Goal: Task Accomplishment & Management: Complete application form

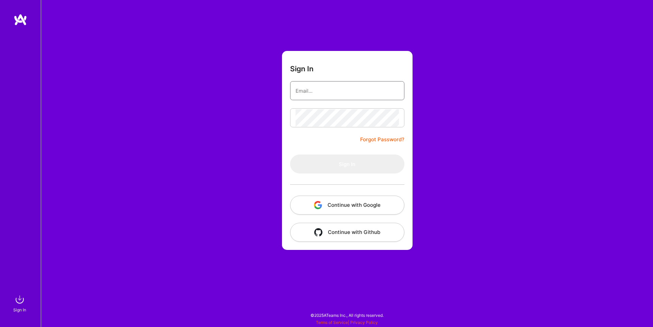
click at [333, 94] on input "email" at bounding box center [346, 90] width 103 height 17
type input "ericionescu.business@gmail.com"
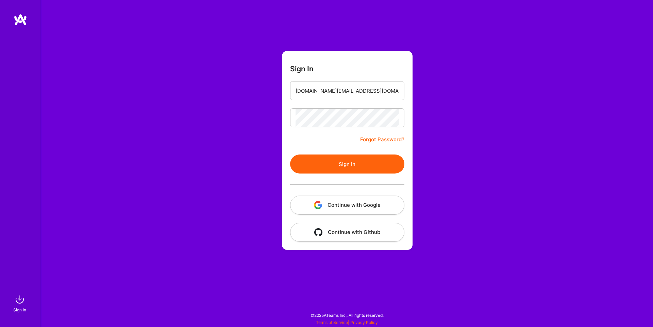
click at [373, 165] on button "Sign In" at bounding box center [347, 164] width 114 height 19
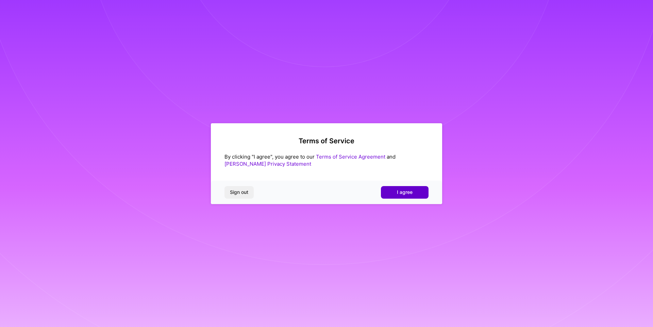
click at [407, 195] on span "I agree" at bounding box center [405, 192] width 16 height 7
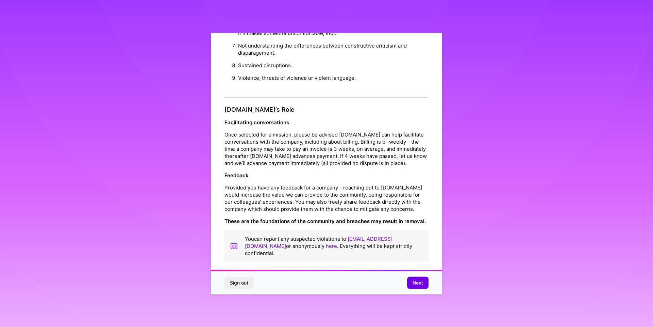
scroll to position [719, 0]
click at [417, 280] on span "Next" at bounding box center [417, 283] width 11 height 7
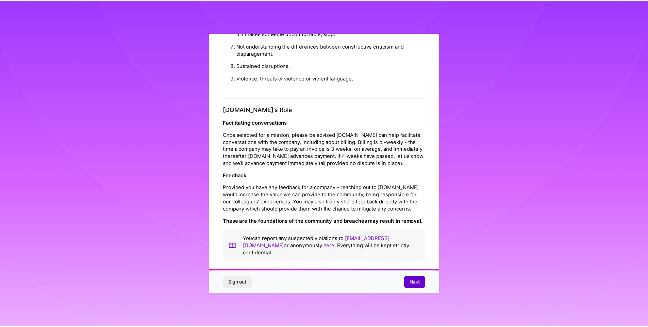
scroll to position [0, 0]
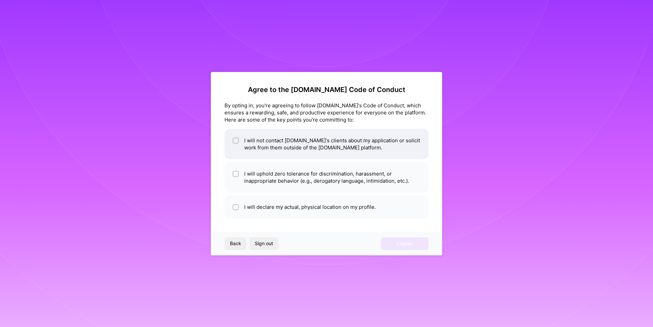
click at [323, 152] on li "I will not contact A.Team's clients about my application or solicit work from t…" at bounding box center [326, 144] width 204 height 31
checkbox input "true"
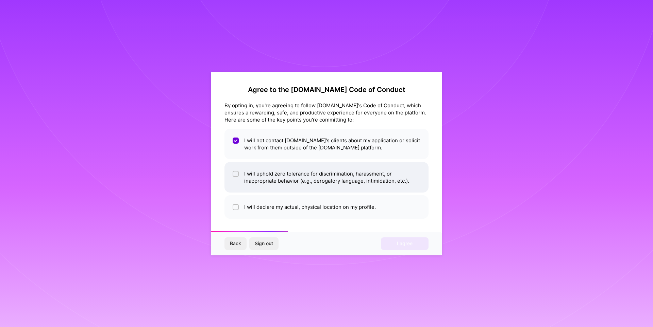
click at [314, 186] on li "I will uphold zero tolerance for discrimination, harassment, or inappropriate b…" at bounding box center [326, 177] width 204 height 31
checkbox input "true"
click at [312, 213] on li "I will declare my actual, physical location on my profile." at bounding box center [326, 206] width 204 height 23
checkbox input "true"
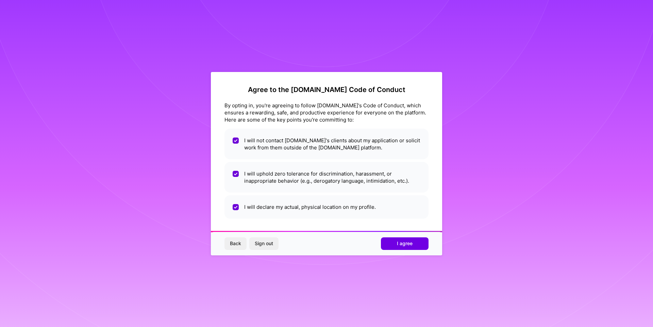
click at [406, 250] on div "Back Sign out I agree" at bounding box center [326, 243] width 231 height 23
click at [408, 243] on span "I agree" at bounding box center [405, 243] width 16 height 7
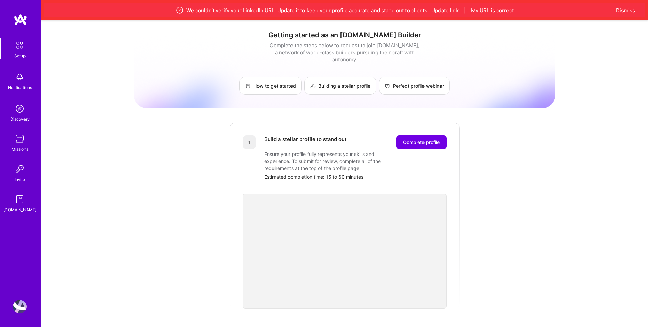
click at [20, 150] on div "Missions" at bounding box center [20, 149] width 17 height 7
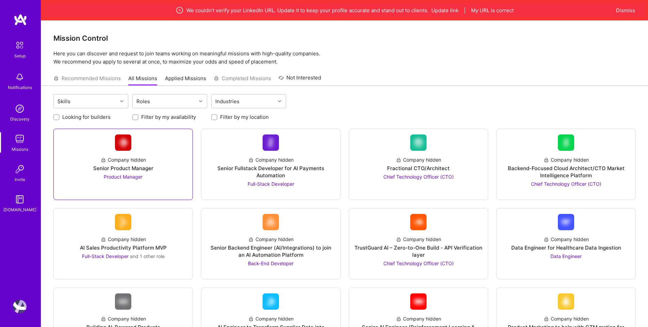
click at [124, 174] on span "Product Manager" at bounding box center [123, 177] width 39 height 6
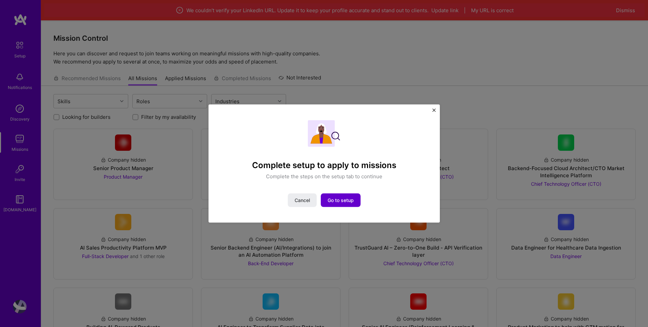
click at [342, 200] on span "Go to setup" at bounding box center [340, 200] width 26 height 7
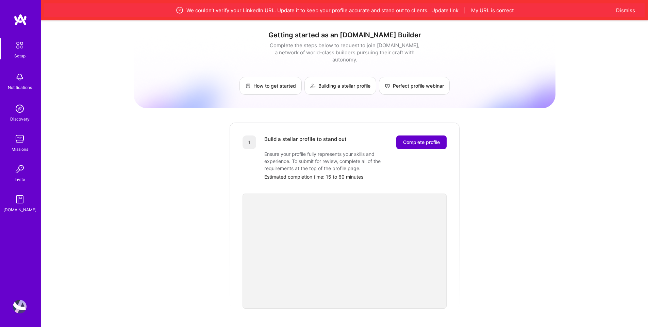
click at [428, 139] on span "Complete profile" at bounding box center [421, 142] width 37 height 7
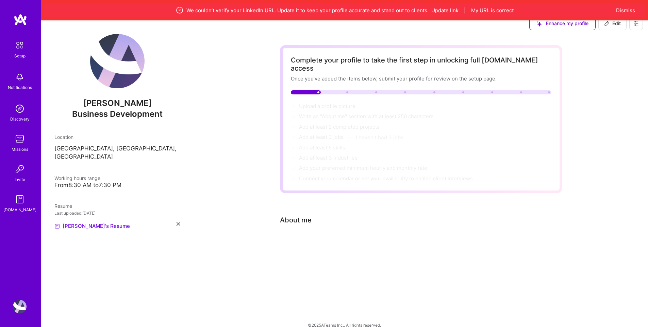
scroll to position [20, 0]
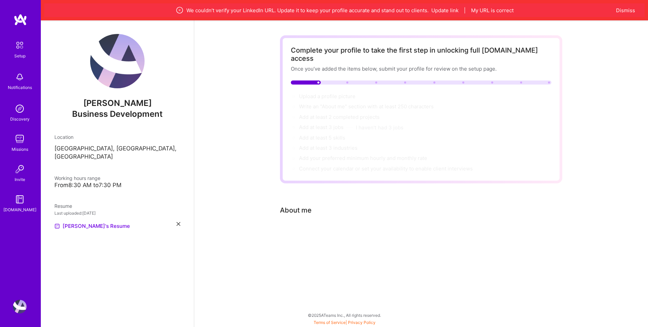
click at [324, 210] on div "Complete your profile to take the first step in unlocking full A.Team access On…" at bounding box center [421, 143] width 282 height 216
drag, startPoint x: 368, startPoint y: 257, endPoint x: 357, endPoint y: 225, distance: 33.2
click at [368, 256] on div "Complete your profile to take the first step in unlocking full A.Team access On…" at bounding box center [420, 147] width 453 height 240
click at [307, 205] on div "About me" at bounding box center [296, 210] width 32 height 10
click at [307, 187] on div "Complete your profile to take the first step in unlocking full A.Team access On…" at bounding box center [421, 143] width 282 height 216
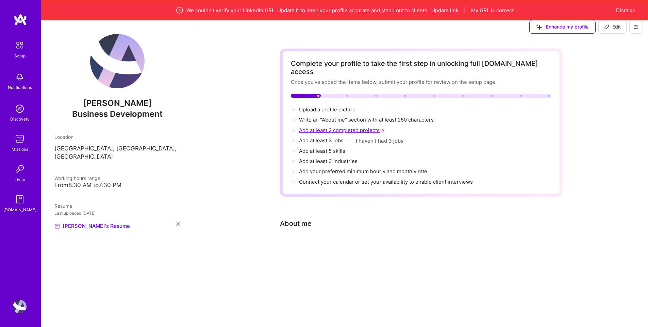
scroll to position [0, 0]
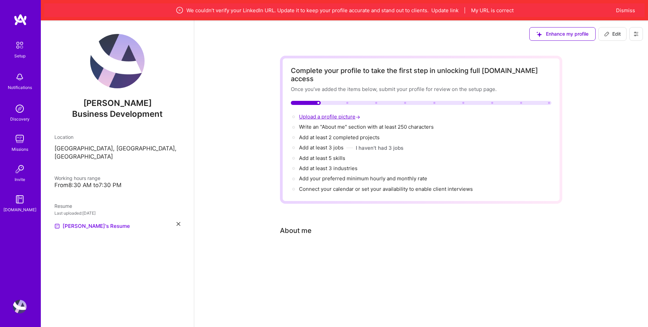
click at [330, 114] on span "Upload a profile picture →" at bounding box center [330, 117] width 63 height 6
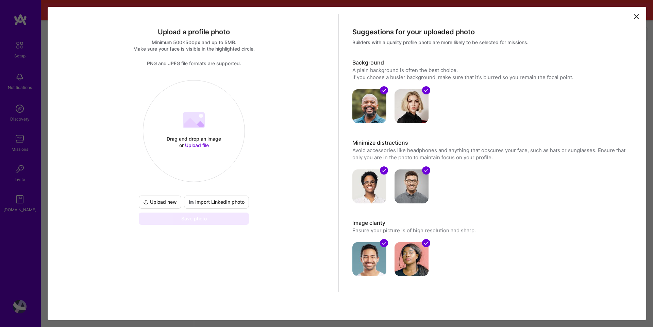
click at [201, 202] on span "Import LinkedIn photo" at bounding box center [216, 202] width 56 height 7
click at [218, 204] on span "Import LinkedIn photo" at bounding box center [216, 202] width 56 height 7
click at [634, 17] on icon at bounding box center [636, 17] width 8 height 8
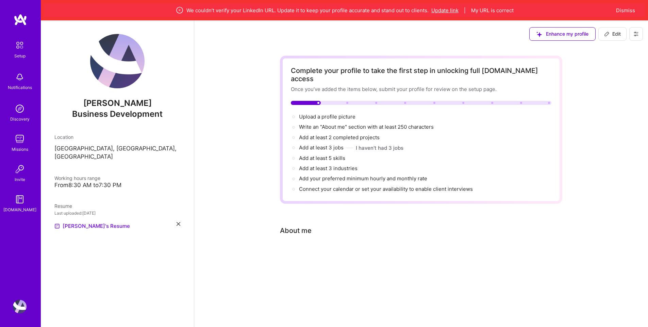
click at [454, 10] on button "Update link" at bounding box center [444, 10] width 27 height 7
select select "US"
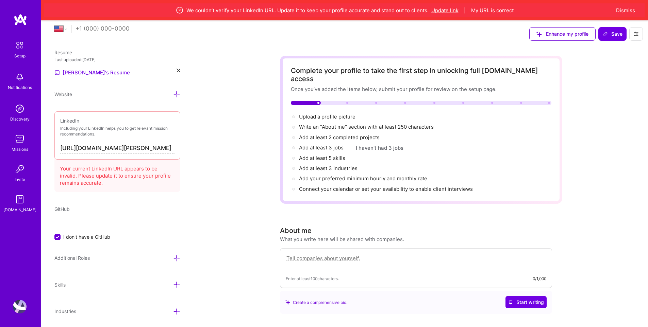
scroll to position [276, 0]
click at [130, 146] on input "https://linkedin.com/in/eric-ionescu" at bounding box center [117, 148] width 114 height 11
paste input "www.linkedin.com/in/eric-ionescu-448bb422b/"
type input "https://www.linkedin.com/in/eric-ionescu-448bb422b/"
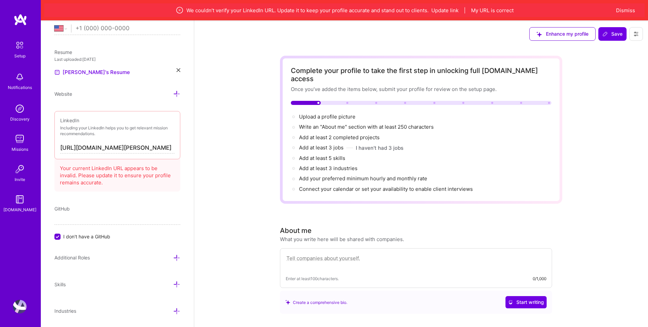
scroll to position [0, 0]
click at [141, 151] on input "https://www.linkedin.com/in/eric-ionescu-448bb422b/" at bounding box center [117, 148] width 114 height 11
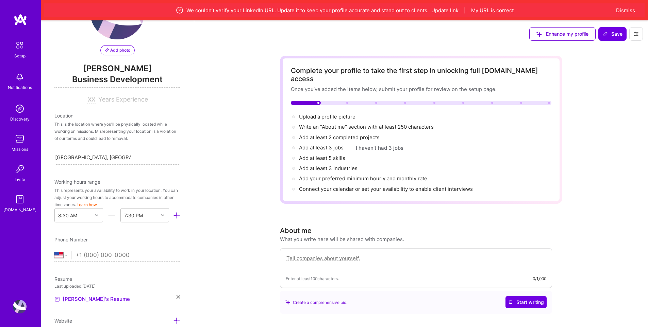
scroll to position [4, 0]
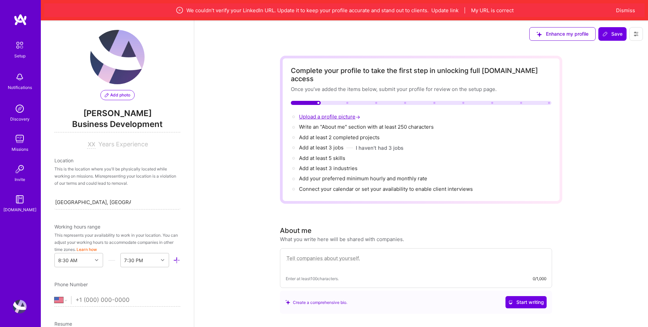
click at [310, 114] on span "Upload a profile picture →" at bounding box center [330, 117] width 63 height 6
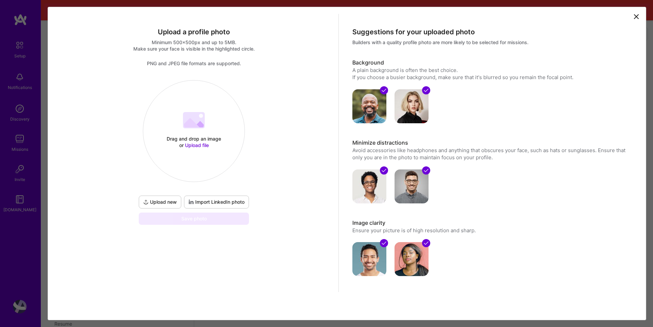
type textarea "Upload a profile photo Minimum 500x500px and up to 5MB. Make sure your face is …"
click at [632, 15] on div "Upload a profile photo Minimum 500x500px and up to 5MB. Make sure your face is …" at bounding box center [347, 160] width 584 height 292
click at [632, 15] on icon at bounding box center [636, 17] width 8 height 8
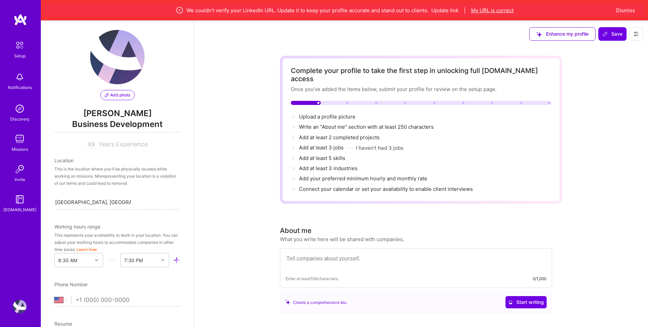
click at [500, 8] on button "My URL is correct" at bounding box center [492, 10] width 42 height 7
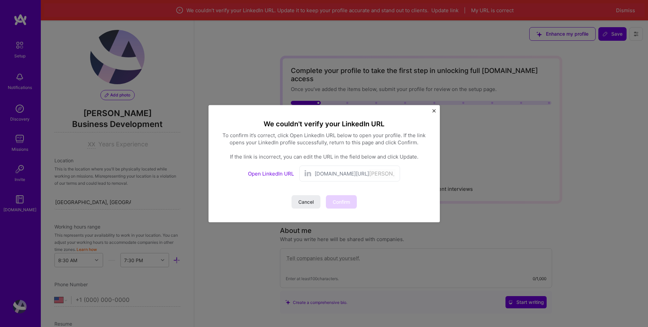
click at [347, 173] on span "linkedin.com/in/" at bounding box center [341, 173] width 54 height 7
click at [435, 110] on div "We couldn't verify your LinkedIn URL To confirm it’s correct, click Open Linked…" at bounding box center [323, 163] width 231 height 117
click at [434, 110] on img "Close" at bounding box center [433, 110] width 3 height 3
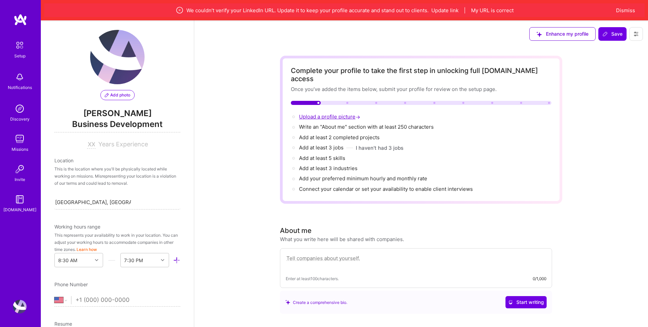
click at [340, 114] on span "Upload a profile picture →" at bounding box center [330, 117] width 63 height 6
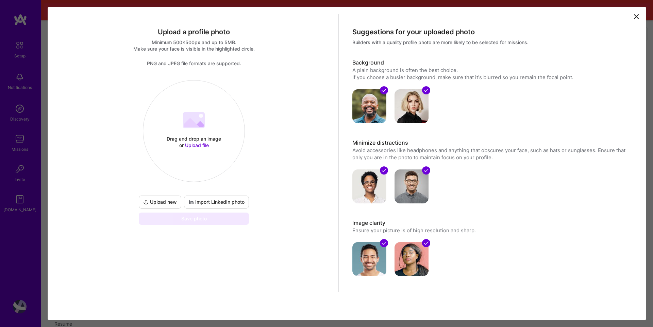
click at [230, 207] on button "Import LinkedIn photo" at bounding box center [216, 202] width 65 height 13
click at [194, 145] on span "Upload file" at bounding box center [197, 145] width 24 height 6
click at [185, 147] on span "Upload file" at bounding box center [197, 145] width 24 height 6
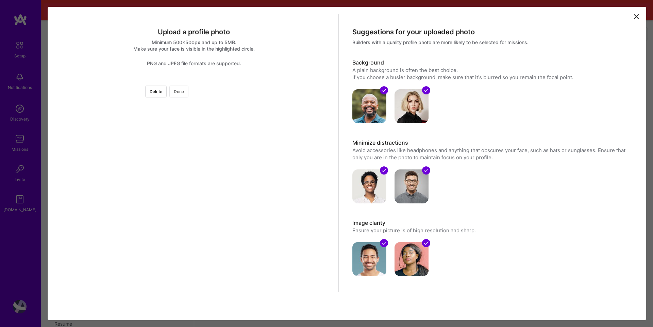
click at [188, 94] on button "Done" at bounding box center [178, 92] width 19 height 12
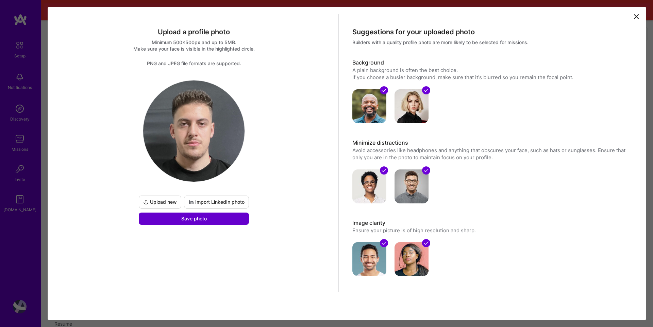
click at [224, 221] on button "Save photo" at bounding box center [194, 219] width 110 height 12
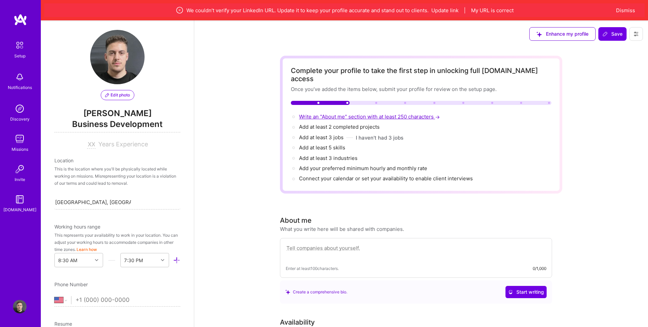
click at [323, 114] on span "Write an "About me" section with at least 250 characters →" at bounding box center [370, 117] width 142 height 6
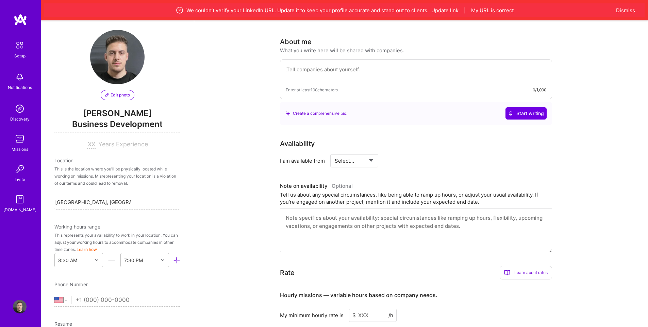
scroll to position [139, 0]
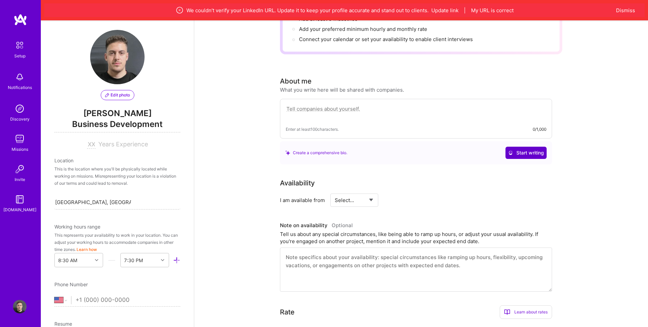
click at [518, 150] on span "Start writing" at bounding box center [526, 153] width 36 height 7
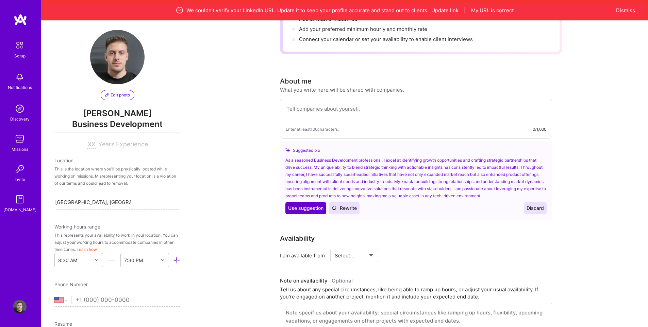
click at [290, 207] on span "Use suggestion" at bounding box center [305, 208] width 35 height 7
type textarea "As a seasoned Business Development professional, I excel at identifying growth …"
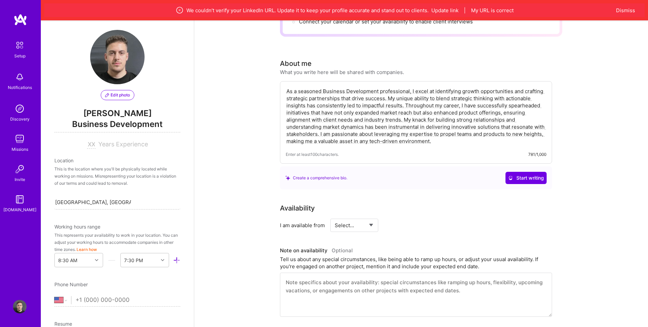
scroll to position [173, 0]
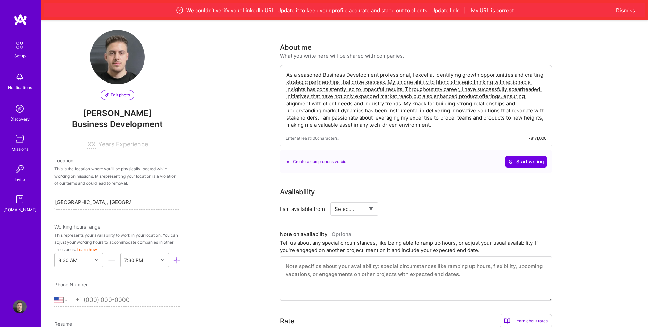
click at [363, 204] on select "Select... Right Now Future Date Not Available" at bounding box center [353, 209] width 39 height 17
select select "Right Now"
click at [334, 201] on select "Select... Right Now Future Date Not Available" at bounding box center [353, 209] width 39 height 17
click at [406, 204] on input at bounding box center [416, 209] width 41 height 13
type input "40"
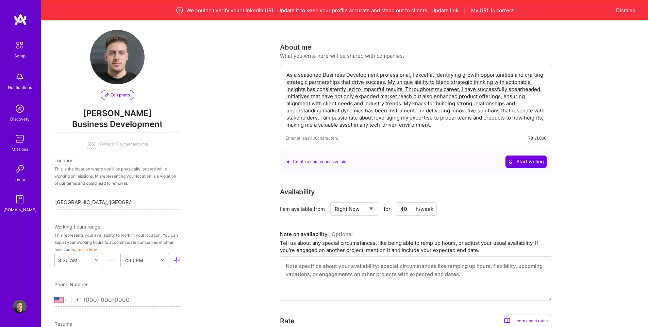
click at [435, 214] on div "Availability I am available from Select... Right Now Future Date Not Available …" at bounding box center [421, 244] width 282 height 114
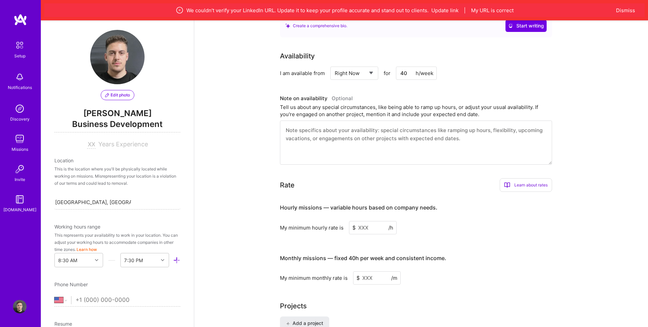
scroll to position [343, 0]
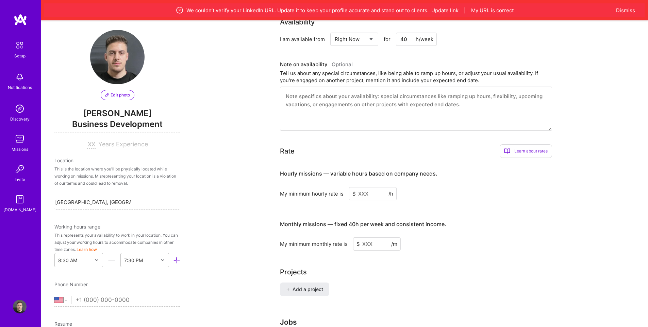
click at [373, 188] on input at bounding box center [373, 193] width 48 height 13
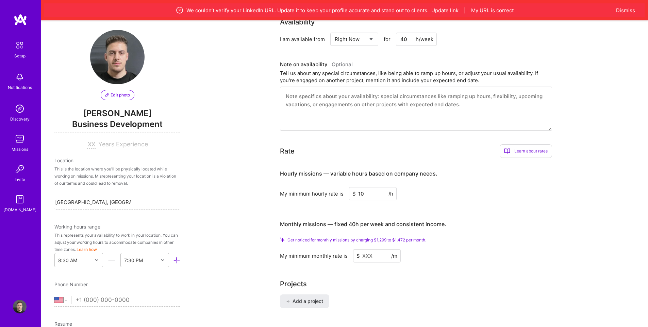
type input "10"
click at [353, 214] on div "Monthly missions — fixed 40h per week and consistent income." at bounding box center [363, 224] width 166 height 21
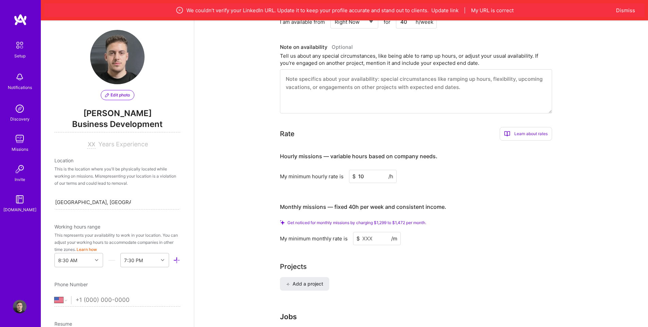
scroll to position [377, 0]
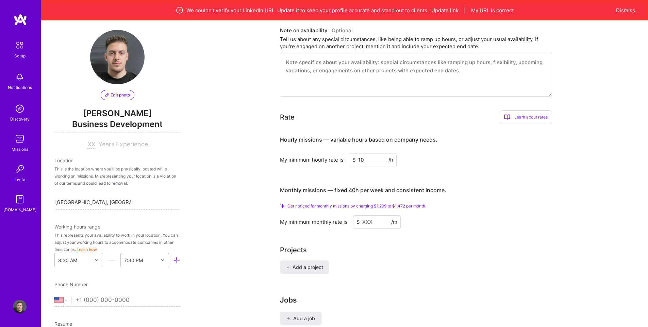
click at [380, 216] on input at bounding box center [377, 222] width 48 height 13
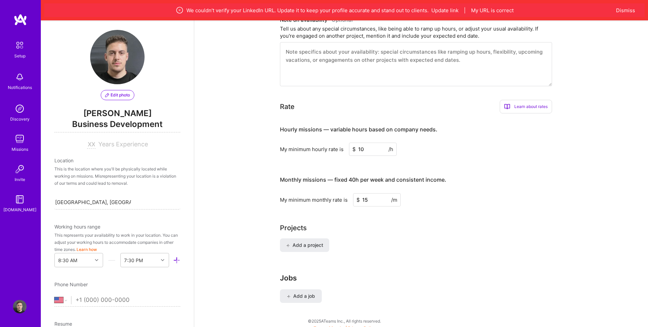
type input "1"
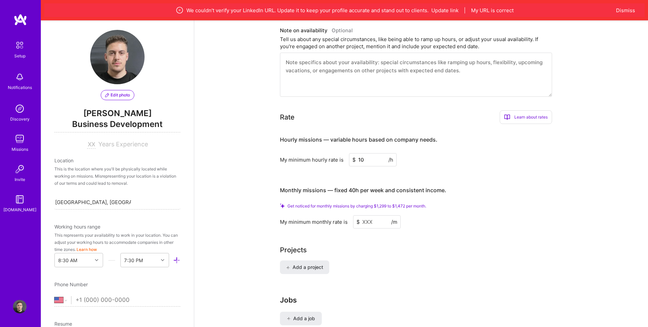
click at [372, 154] on input "10" at bounding box center [373, 159] width 48 height 13
type input "15"
click at [382, 216] on input at bounding box center [377, 222] width 48 height 13
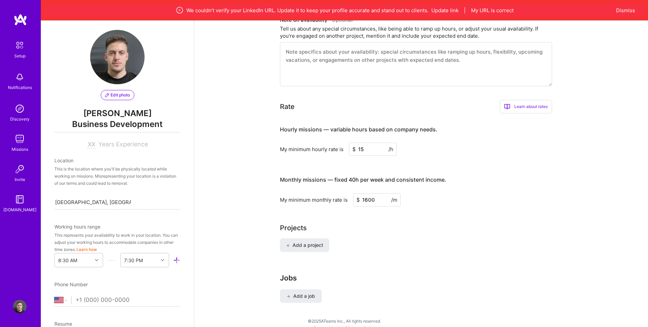
type input "1600"
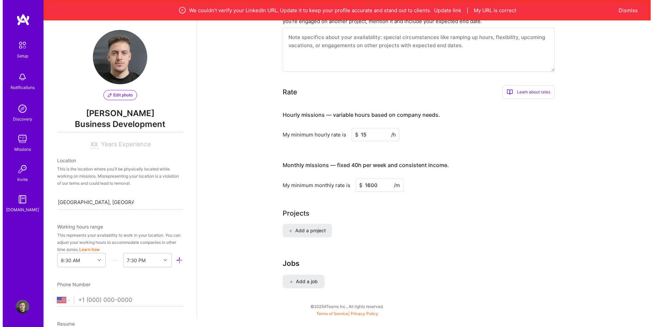
scroll to position [405, 0]
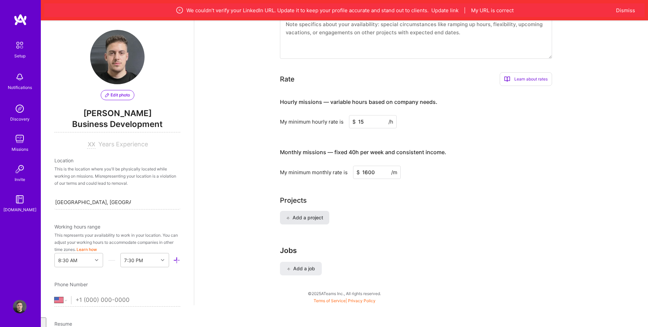
click at [311, 214] on span "Add a project" at bounding box center [304, 217] width 37 height 7
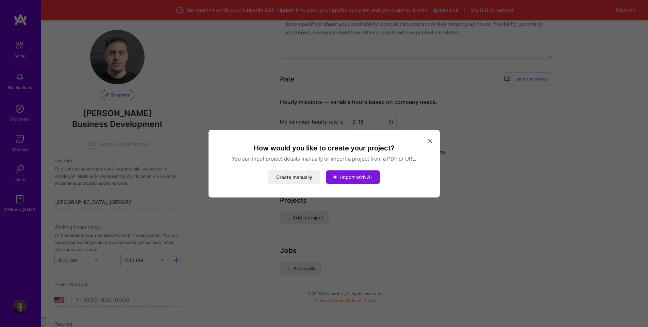
click at [352, 179] on span "Import with AI" at bounding box center [356, 177] width 32 height 6
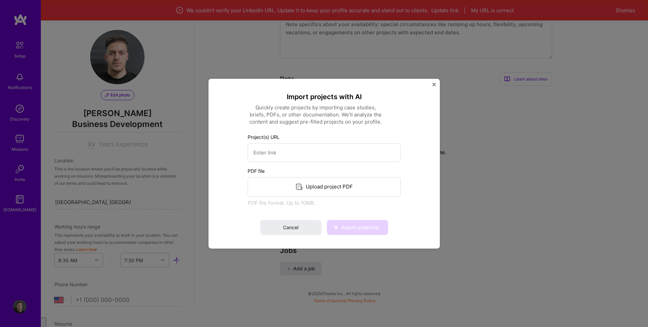
click at [433, 85] on img "Close" at bounding box center [433, 84] width 3 height 3
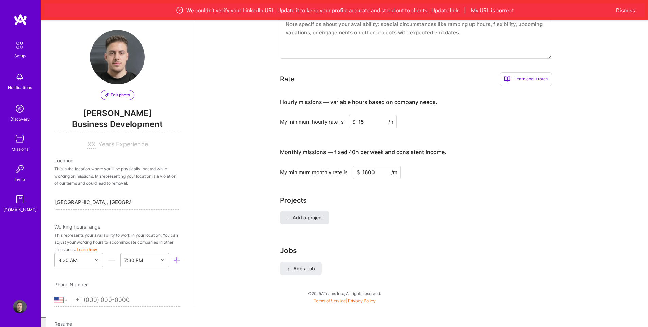
click at [309, 214] on span "Add a project" at bounding box center [304, 217] width 37 height 7
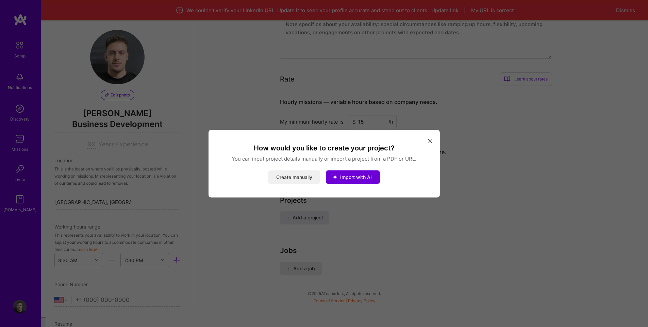
click at [309, 178] on button "Create manually" at bounding box center [294, 177] width 52 height 14
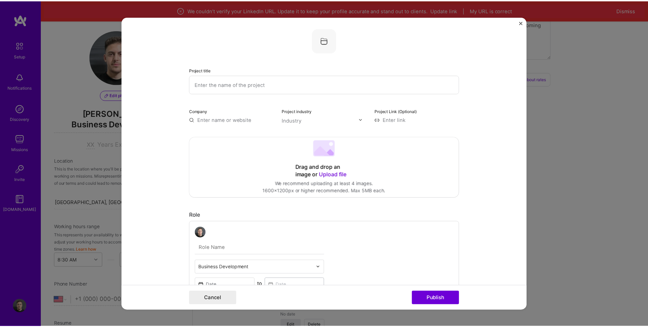
scroll to position [0, 0]
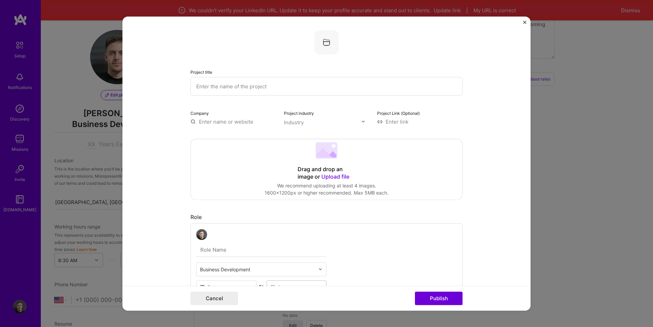
click at [593, 77] on div "Project title Company Project industry Industry Project Link (Optional) Drag an…" at bounding box center [326, 163] width 653 height 327
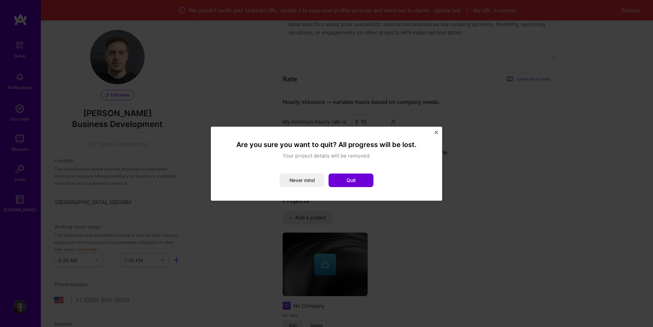
click at [435, 135] on button "Close" at bounding box center [435, 134] width 3 height 7
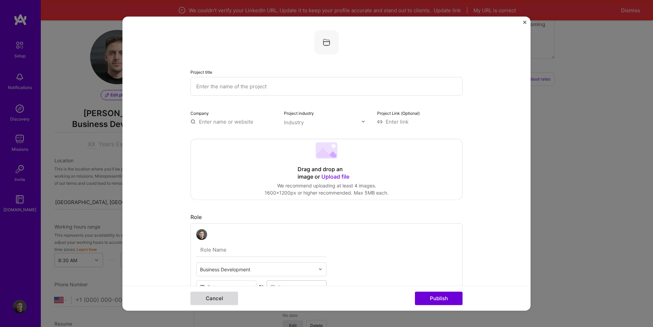
click at [207, 300] on button "Cancel" at bounding box center [214, 299] width 48 height 14
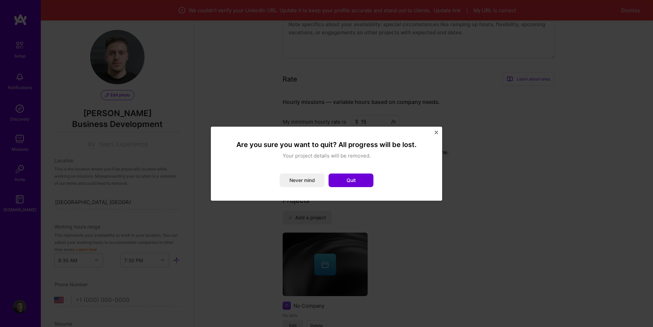
click at [350, 187] on div "Are you sure you want to quit? All progress will be lost. Your project details …" at bounding box center [326, 164] width 215 height 58
click at [354, 185] on button "Quit" at bounding box center [350, 181] width 45 height 14
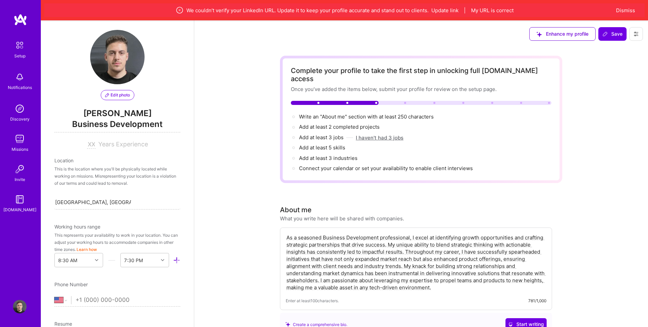
click at [381, 134] on button "I haven't had 3 jobs" at bounding box center [380, 137] width 48 height 7
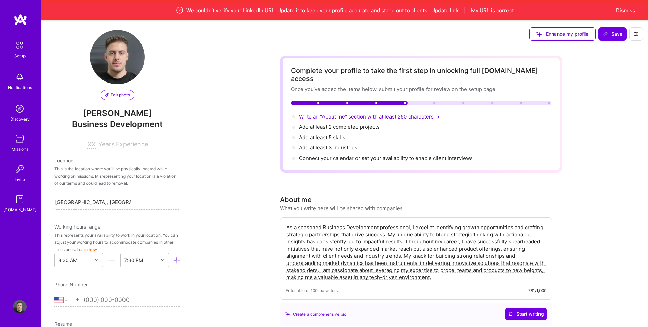
click at [341, 114] on span "Write an "About me" section with at least 250 characters →" at bounding box center [370, 117] width 142 height 6
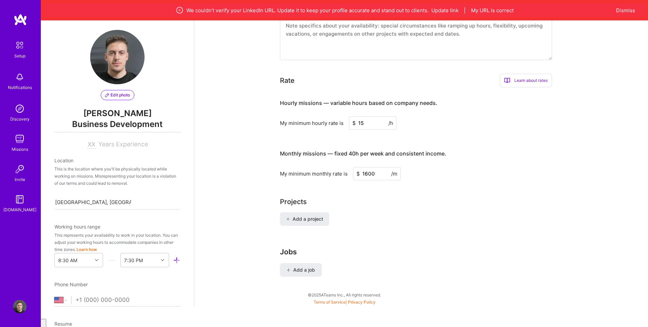
scroll to position [395, 0]
click at [303, 265] on span "Add a job" at bounding box center [301, 268] width 28 height 7
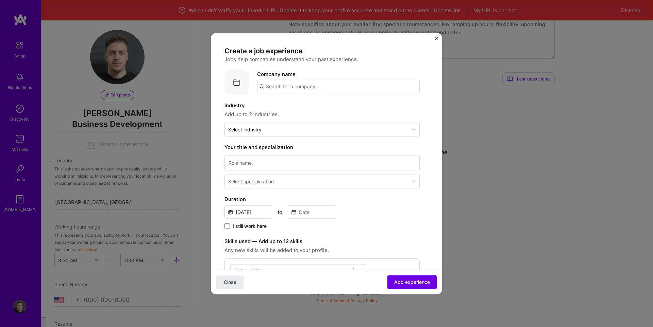
click at [295, 88] on input "text" at bounding box center [338, 87] width 162 height 14
type input "FUSE MEDIA PRODUCTIOn"
click at [436, 37] on img "Close" at bounding box center [435, 38] width 3 height 3
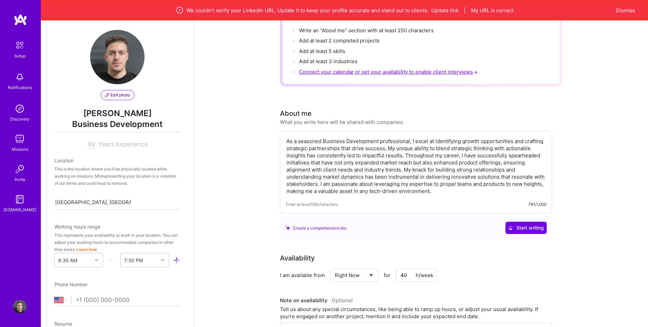
scroll to position [0, 0]
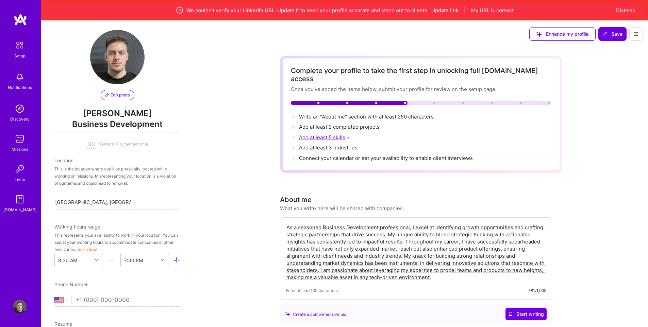
click at [335, 134] on span "Add at least 5 skills →" at bounding box center [325, 137] width 52 height 6
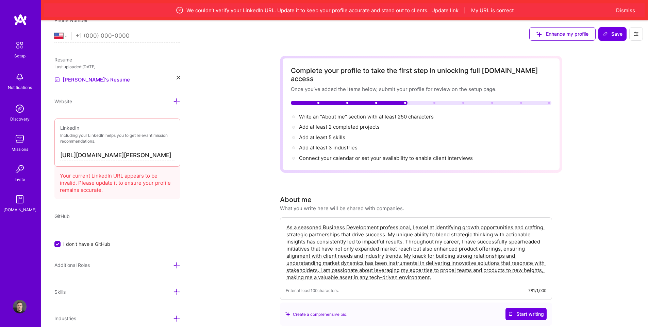
scroll to position [276, 0]
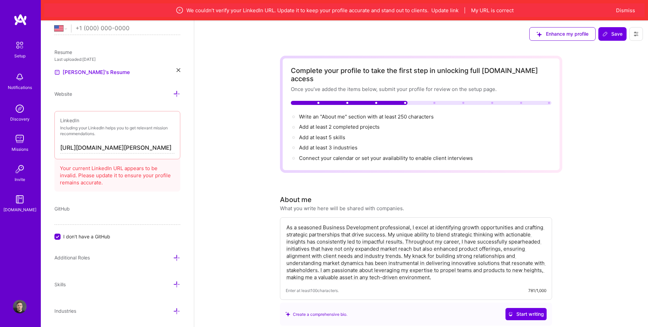
click at [173, 283] on icon at bounding box center [176, 284] width 7 height 7
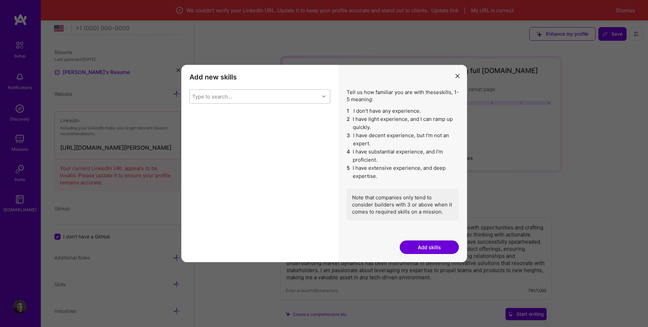
click at [256, 100] on div "Type to search..." at bounding box center [255, 97] width 130 height 14
click at [279, 99] on div "Type to search..." at bounding box center [255, 97] width 130 height 14
type input "marketing"
click at [245, 125] on div "Product Marketing" at bounding box center [259, 126] width 133 height 7
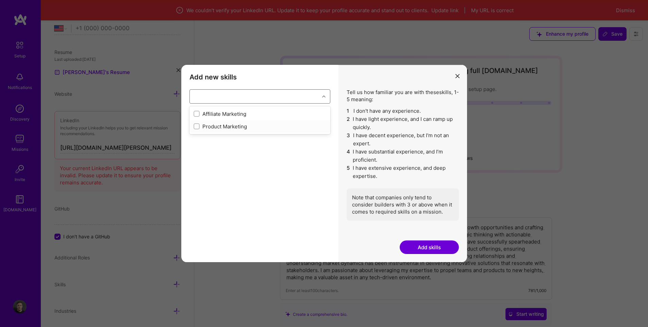
click at [234, 111] on div "Affiliate Marketing" at bounding box center [259, 113] width 133 height 7
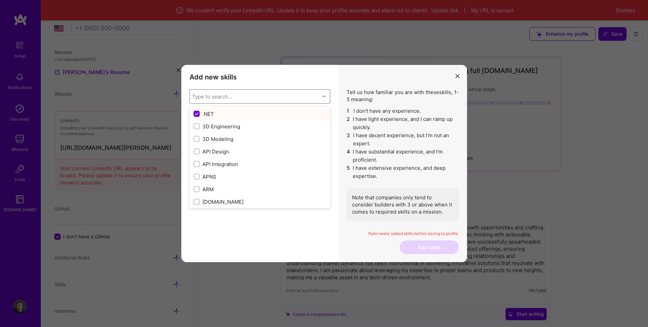
click at [203, 113] on div ".NET" at bounding box center [259, 113] width 133 height 7
checkbox input "false"
click at [245, 99] on div "Type to search..." at bounding box center [255, 97] width 130 height 14
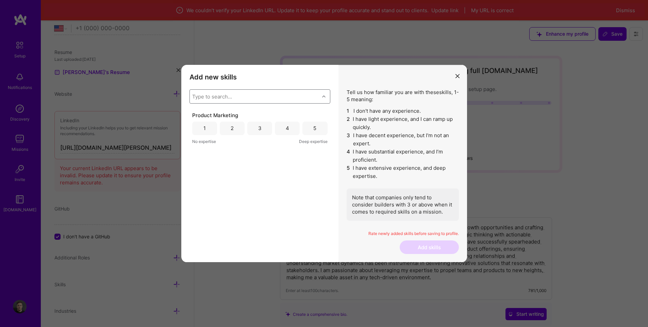
click at [316, 130] on div "5" at bounding box center [314, 128] width 3 height 7
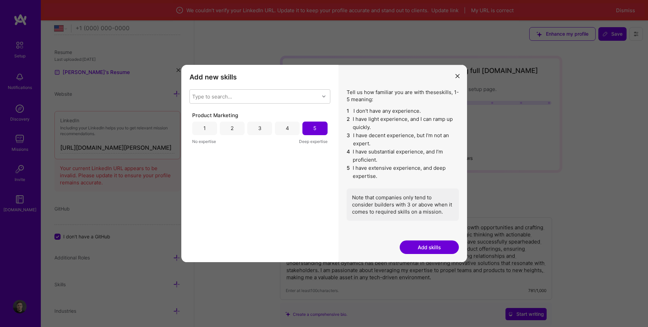
click at [436, 247] on button "Add skills" at bounding box center [428, 248] width 59 height 14
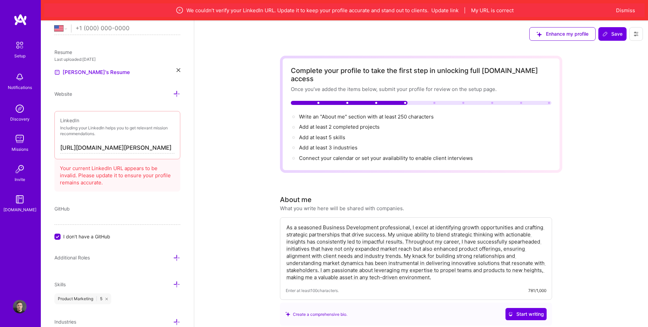
click at [173, 283] on icon at bounding box center [176, 284] width 7 height 7
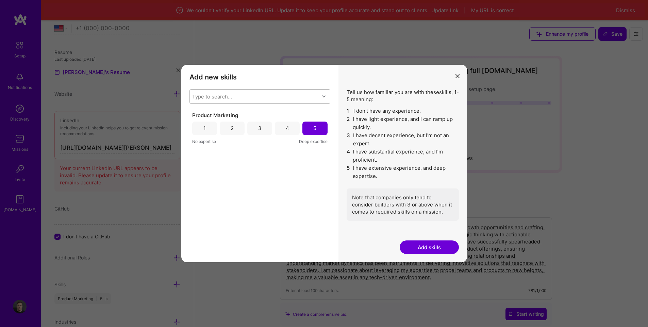
click at [260, 98] on div "Type to search..." at bounding box center [255, 97] width 130 height 14
type input "ads"
click at [206, 113] on div "Paid Ads" at bounding box center [259, 113] width 133 height 7
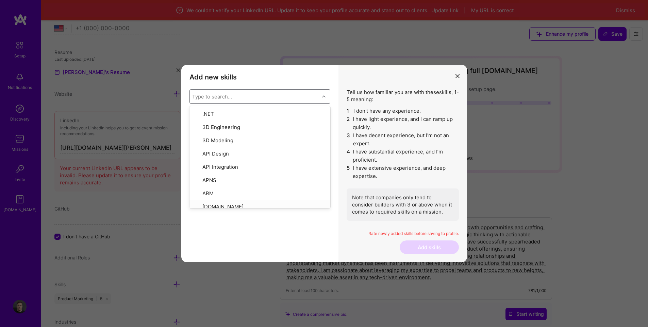
click at [285, 242] on div "Paid Ads 1 2 3 4 5 No expertise Deep expertise Product Marketing 1 2 3 4 5 No e…" at bounding box center [259, 183] width 141 height 143
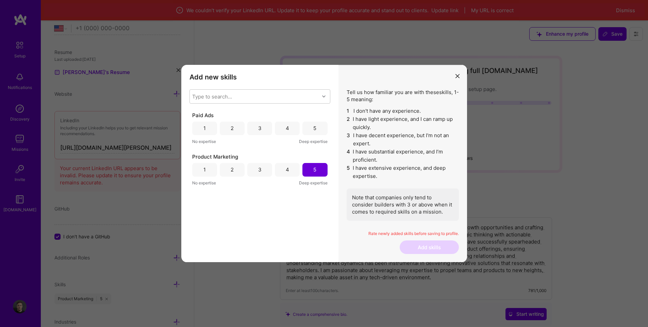
click at [323, 129] on div "5" at bounding box center [314, 129] width 25 height 14
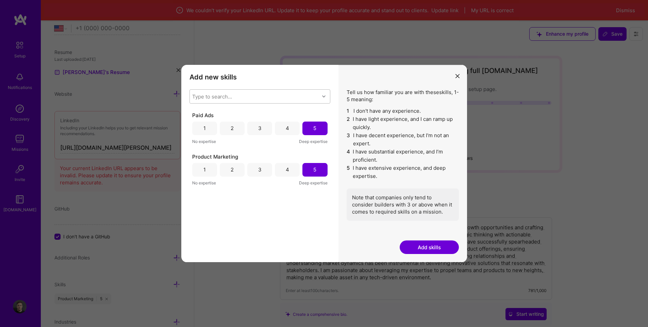
click at [250, 96] on div "Type to search..." at bounding box center [255, 97] width 130 height 14
type input "AI"
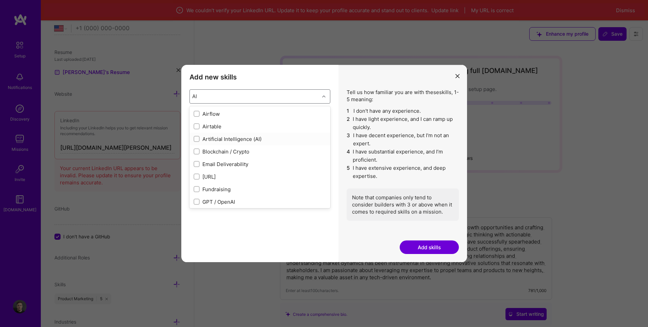
scroll to position [34, 0]
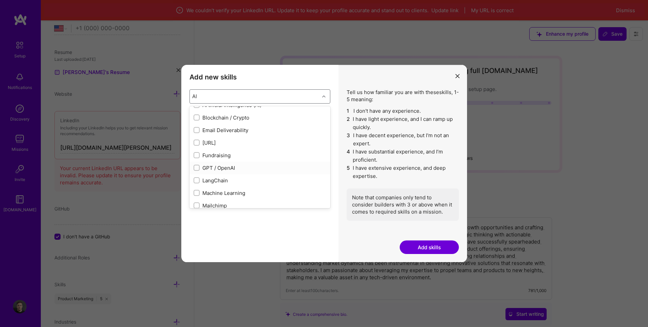
click at [231, 166] on div "GPT / OpenAI" at bounding box center [259, 168] width 133 height 7
checkbox input "false"
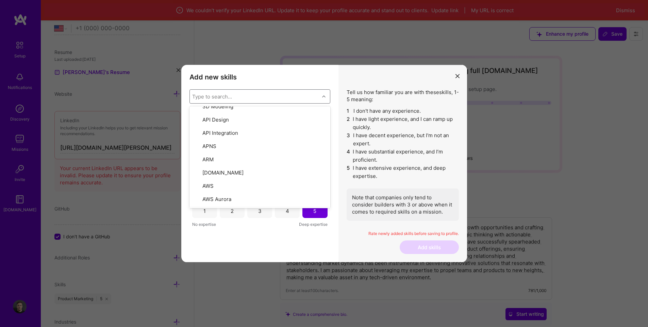
click at [285, 253] on div "GPT / OpenAI 1 2 3 4 5 No expertise Deep expertise Paid Ads 1 2 3 4 5 No expert…" at bounding box center [259, 183] width 141 height 143
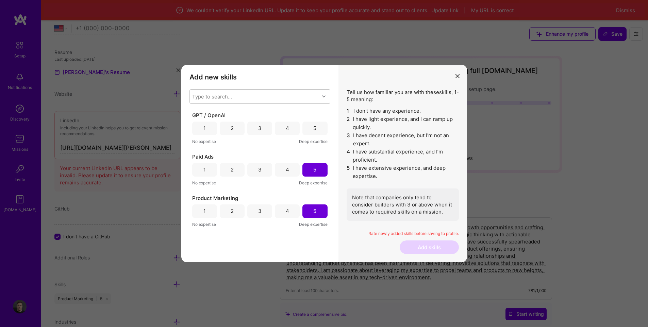
click at [316, 128] on div "5" at bounding box center [314, 128] width 3 height 7
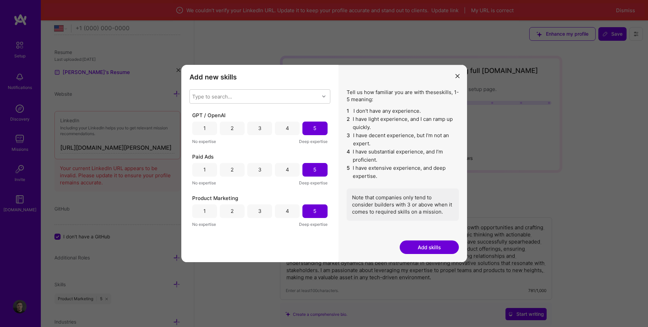
click at [431, 248] on button "Add skills" at bounding box center [428, 248] width 59 height 14
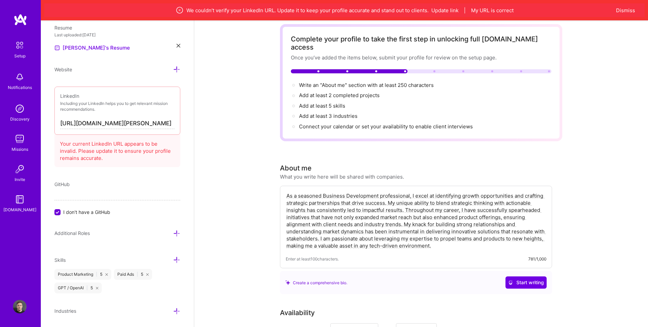
scroll to position [0, 0]
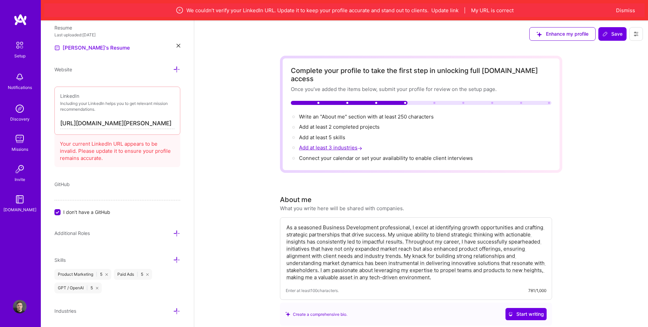
click at [318, 144] on span "Add at least 3 industries →" at bounding box center [331, 147] width 65 height 6
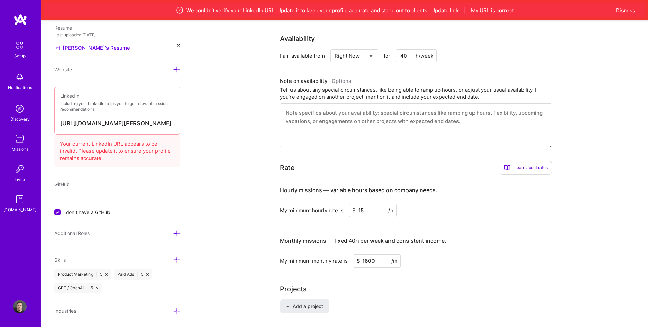
scroll to position [395, 0]
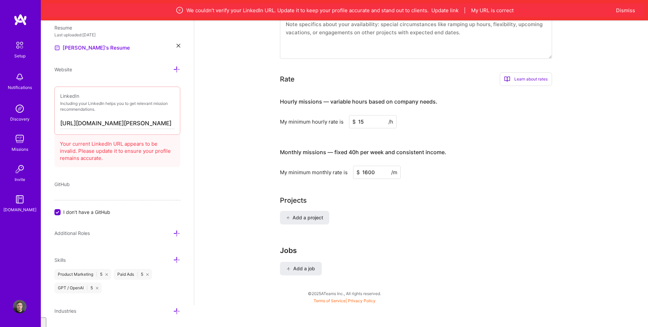
click at [167, 308] on div "Industries" at bounding box center [117, 311] width 126 height 8
click at [173, 310] on icon at bounding box center [176, 311] width 7 height 7
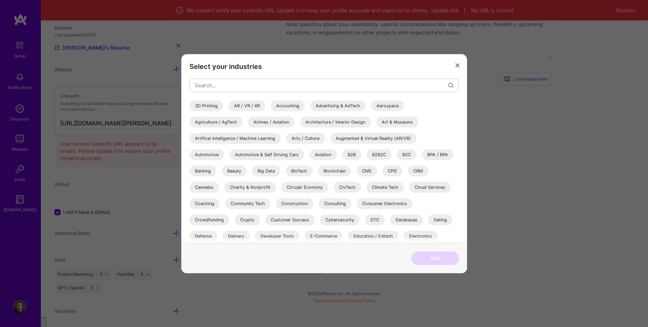
click at [347, 155] on div "B2B" at bounding box center [351, 154] width 19 height 11
click at [409, 153] on div "B2C" at bounding box center [406, 154] width 19 height 11
click at [382, 218] on div "DTC" at bounding box center [375, 219] width 20 height 11
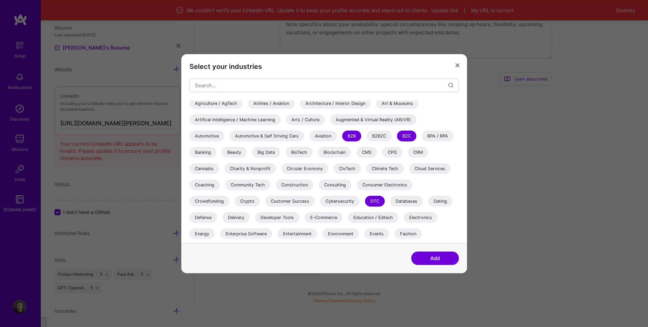
scroll to position [34, 0]
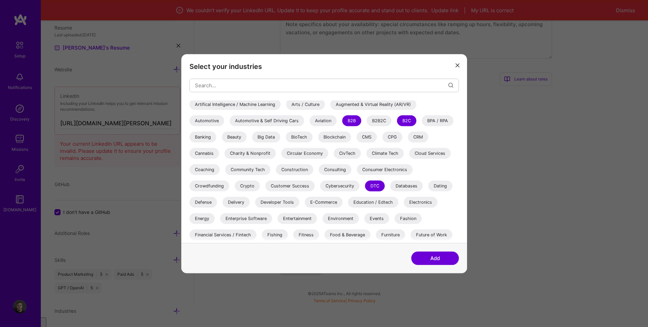
click at [327, 199] on div "E-Commerce" at bounding box center [324, 202] width 38 height 11
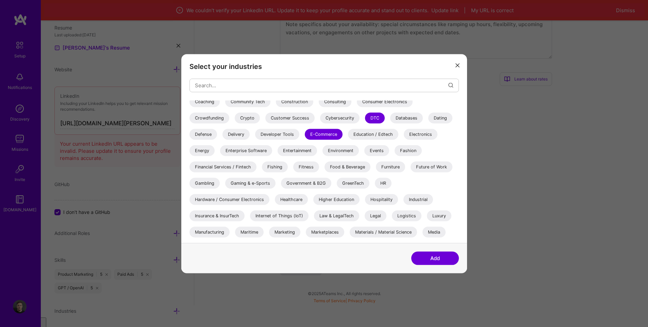
scroll to position [136, 0]
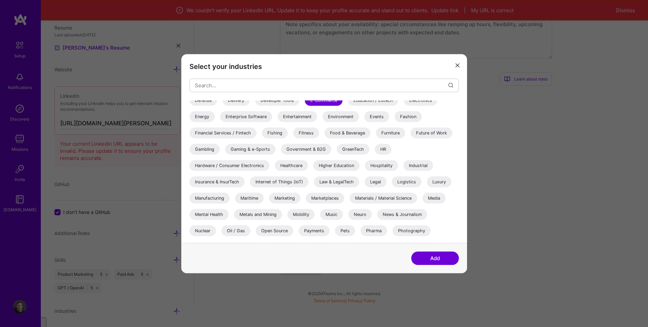
click at [282, 196] on div "Marketing" at bounding box center [284, 198] width 31 height 11
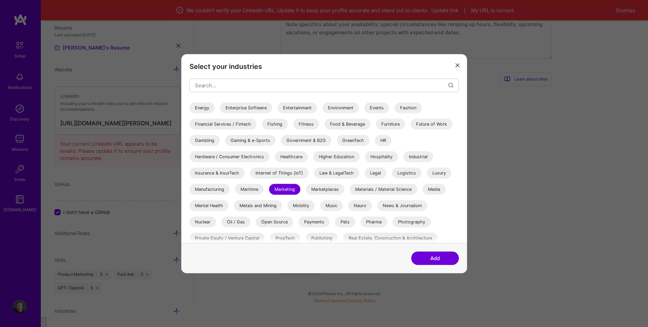
scroll to position [129, 0]
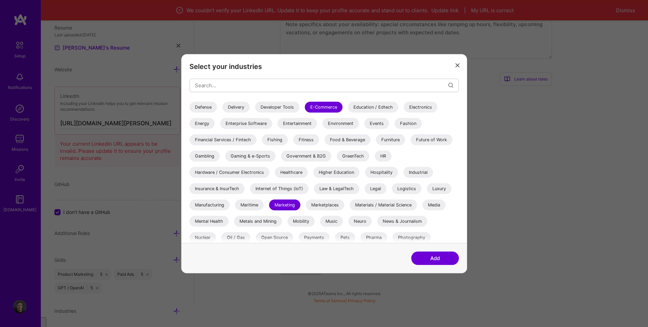
click at [415, 255] on button "Add" at bounding box center [435, 259] width 48 height 14
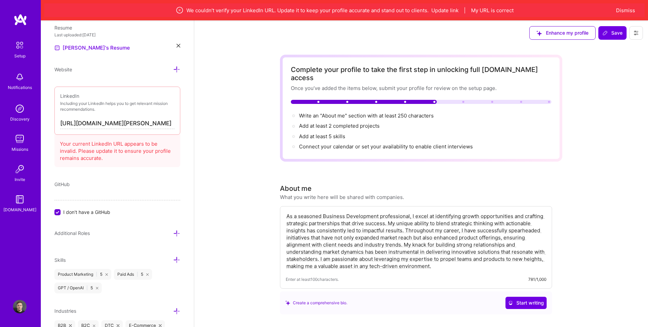
scroll to position [0, 0]
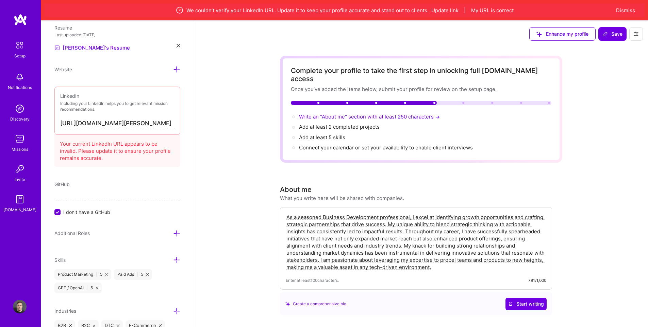
click at [380, 114] on span "Write an "About me" section with at least 250 characters →" at bounding box center [370, 117] width 142 height 6
click at [351, 124] on span "Add at least 2 completed projects →" at bounding box center [342, 127] width 87 height 6
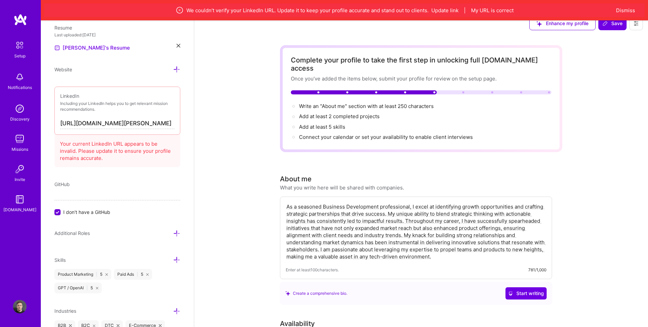
scroll to position [10, 0]
click at [338, 134] on span "Connect your calendar or set your availability to enable client interviews →" at bounding box center [389, 137] width 180 height 6
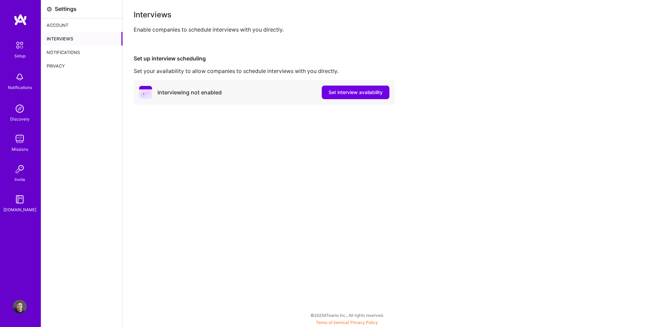
click at [360, 79] on div "Set up interview scheduling Set your availability to allow companies to schedul…" at bounding box center [388, 80] width 508 height 50
click at [354, 93] on span "Set interview availability" at bounding box center [355, 92] width 54 height 7
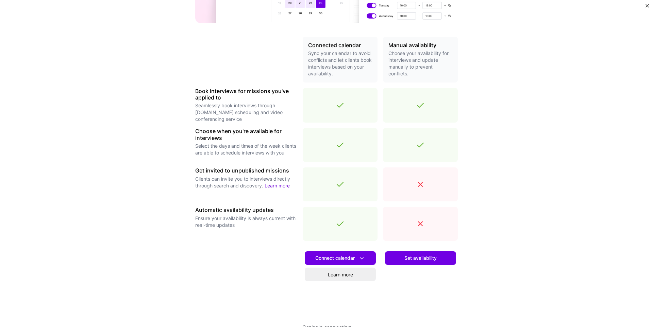
scroll to position [115, 0]
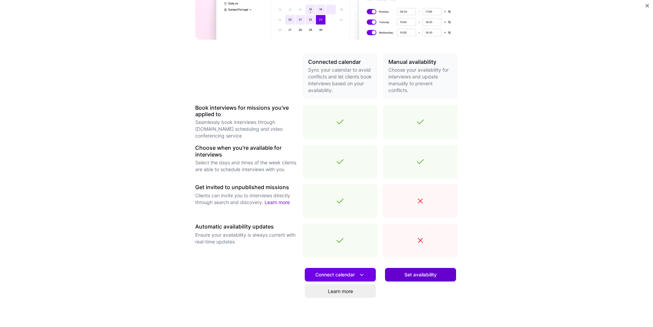
click at [406, 272] on span "Set availability" at bounding box center [420, 275] width 32 height 7
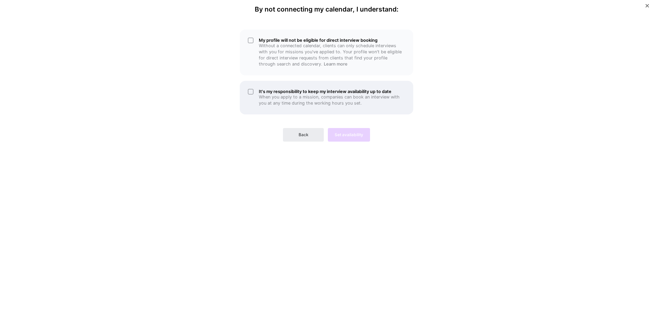
click at [278, 90] on h5 "It's my responsibility to keep my interview availability up to date" at bounding box center [332, 91] width 146 height 5
click at [283, 62] on p "Without a connected calendar, clients can only schedule interviews with you for…" at bounding box center [332, 55] width 146 height 24
click at [293, 127] on div "Back Set availability" at bounding box center [326, 129] width 173 height 24
click at [296, 131] on button "Back" at bounding box center [303, 135] width 41 height 14
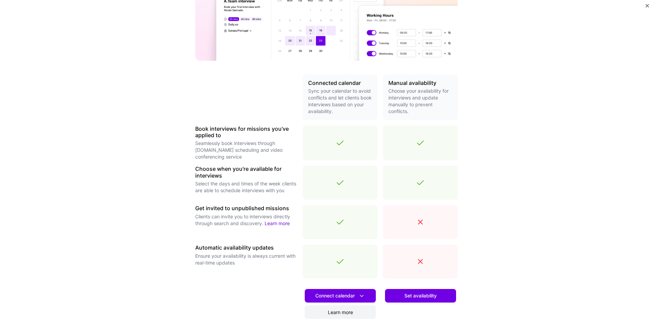
scroll to position [149, 0]
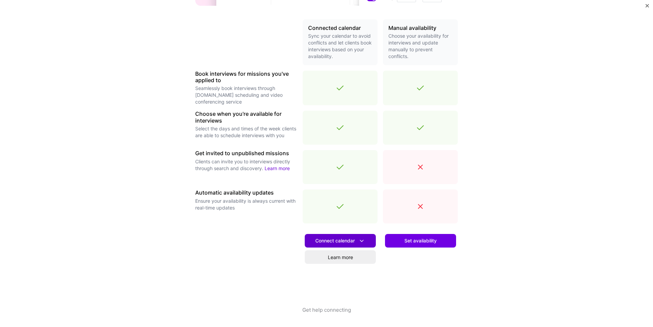
click at [352, 240] on span "Connect calendar" at bounding box center [340, 241] width 50 height 7
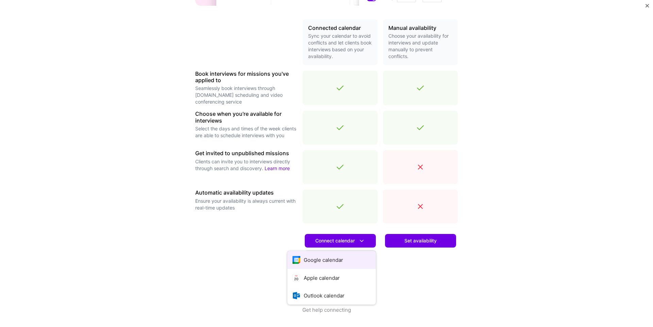
click at [343, 261] on button "Google calendar" at bounding box center [331, 260] width 88 height 18
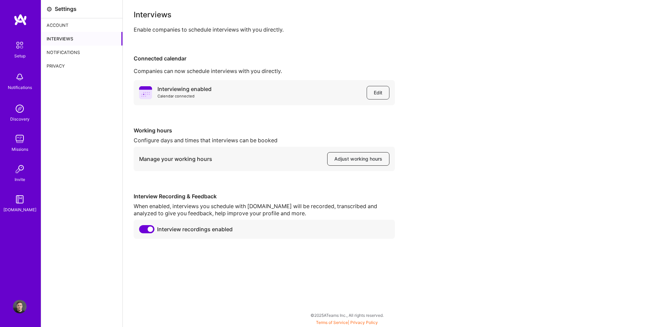
click at [359, 157] on span "Adjust working hours" at bounding box center [358, 159] width 48 height 7
click at [18, 140] on img at bounding box center [20, 139] width 14 height 14
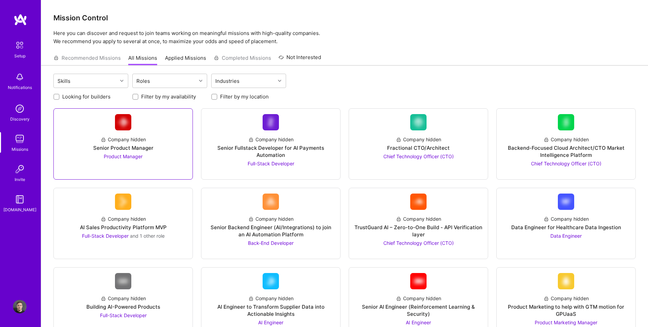
click at [173, 146] on div "Company hidden Senior Product Manager Product Manager" at bounding box center [123, 146] width 128 height 30
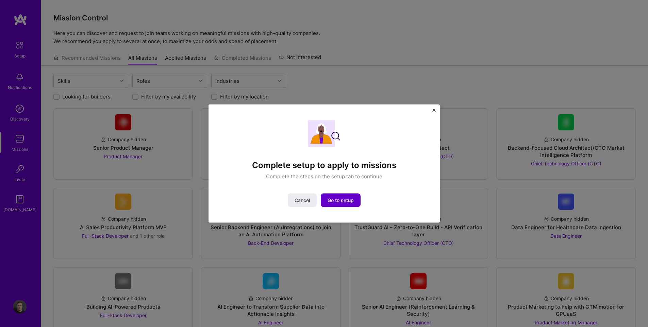
click at [344, 204] on span "Go to setup" at bounding box center [340, 200] width 26 height 7
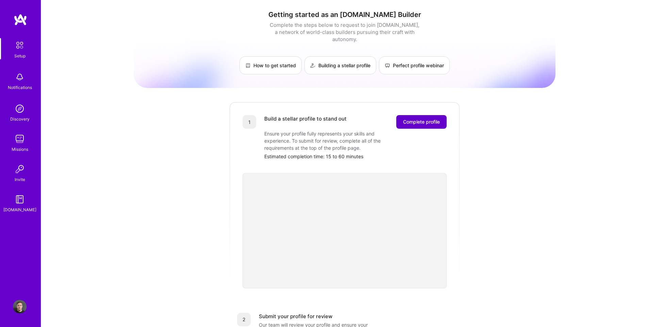
click at [416, 119] on span "Complete profile" at bounding box center [421, 122] width 37 height 7
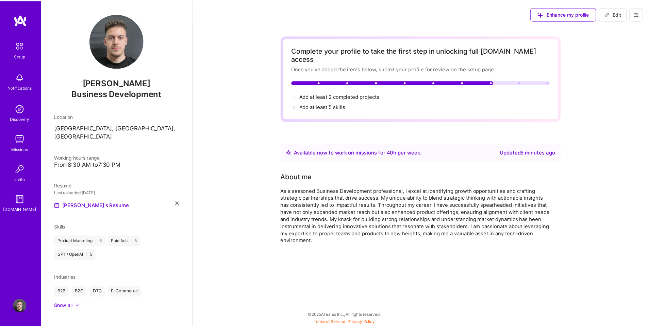
scroll to position [2, 0]
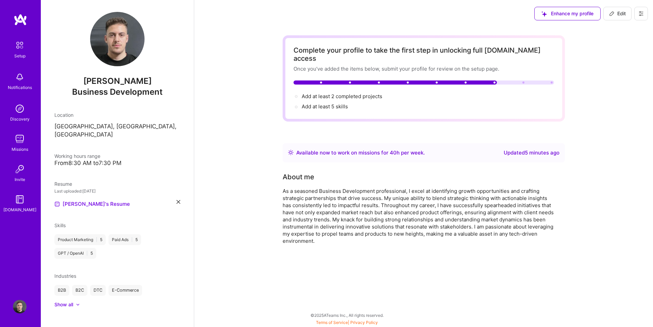
click at [94, 222] on div "Skills" at bounding box center [117, 225] width 126 height 7
click at [310, 103] on span "Add at least 5 skills →" at bounding box center [327, 106] width 52 height 6
select select "US"
select select "Right Now"
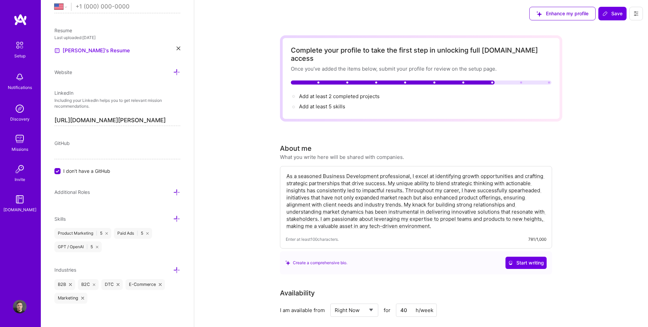
scroll to position [281, 0]
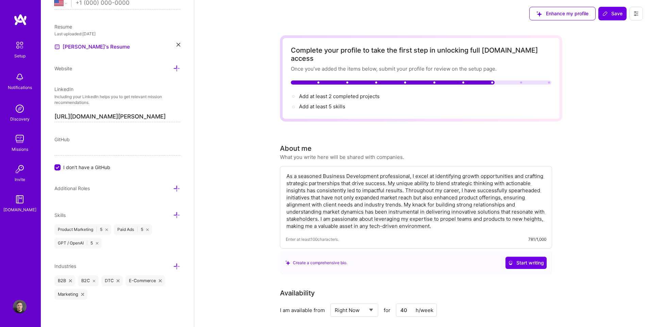
click at [173, 216] on icon at bounding box center [176, 215] width 7 height 7
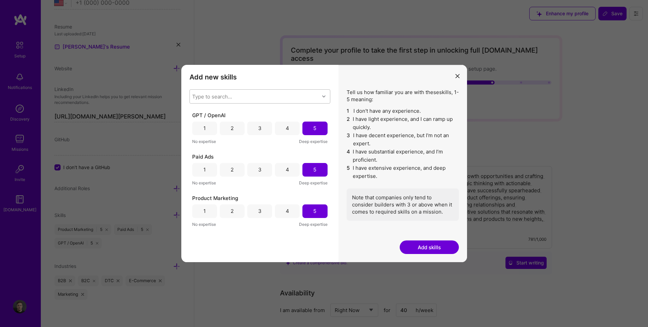
click at [231, 96] on div "Type to search..." at bounding box center [212, 96] width 40 height 7
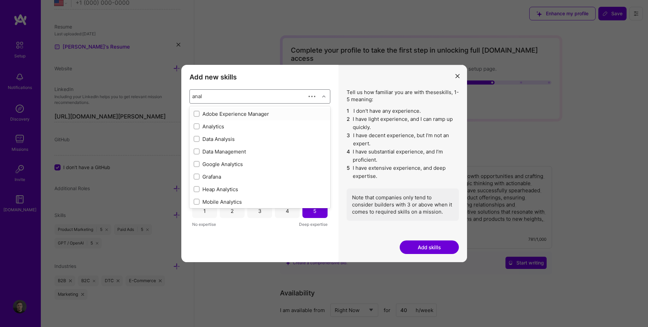
type input "analy"
click at [196, 137] on div "modal" at bounding box center [196, 139] width 6 height 6
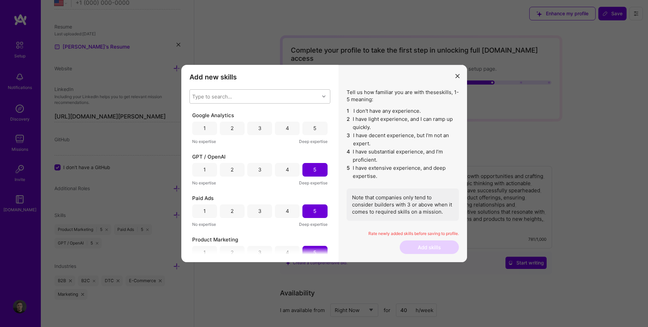
click at [310, 131] on div "5" at bounding box center [314, 129] width 25 height 14
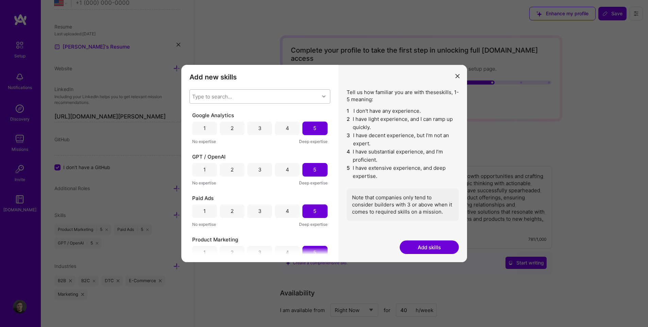
click at [231, 94] on div "Type to search..." at bounding box center [212, 96] width 40 height 7
type input "autoation"
type input "automation"
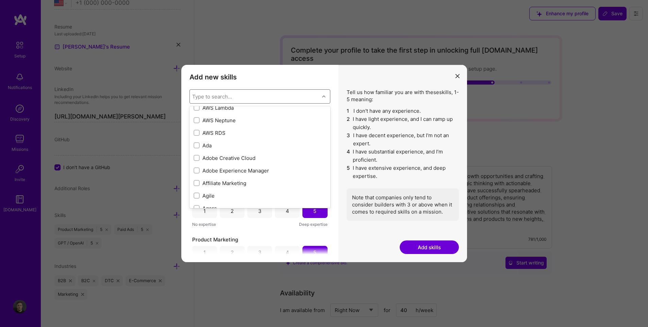
scroll to position [136, 0]
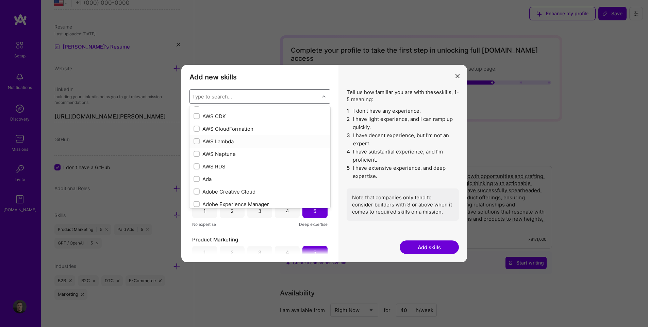
click at [223, 142] on div "AWS Lambda" at bounding box center [259, 141] width 133 height 7
checkbox input "true"
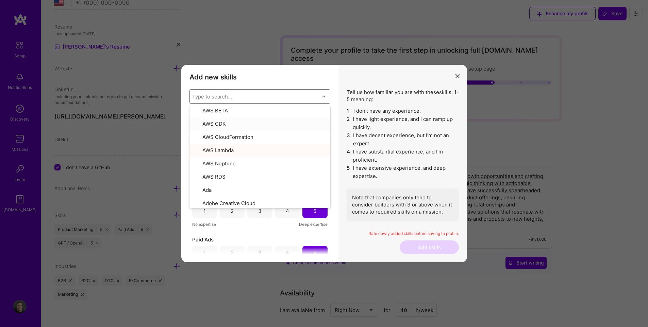
click at [308, 94] on div "Type to search..." at bounding box center [255, 97] width 130 height 14
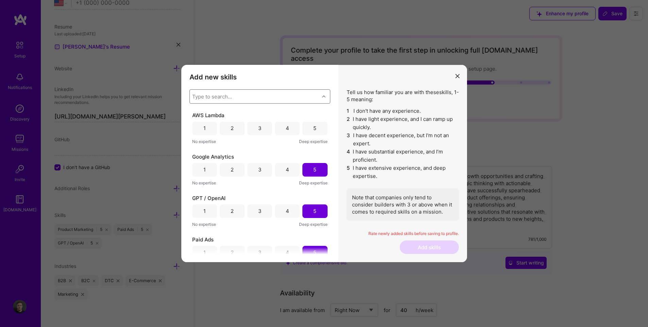
click at [240, 128] on div "2" at bounding box center [232, 129] width 25 height 14
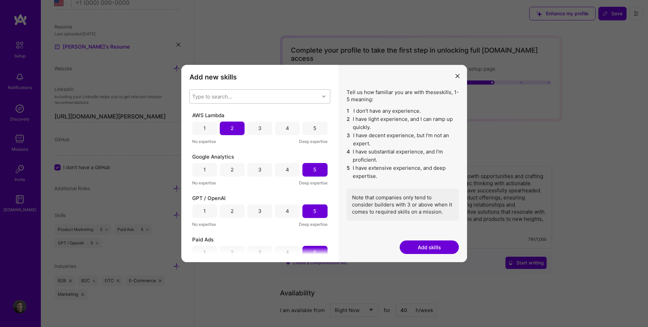
click at [247, 92] on div "Type to search..." at bounding box center [255, 97] width 130 height 14
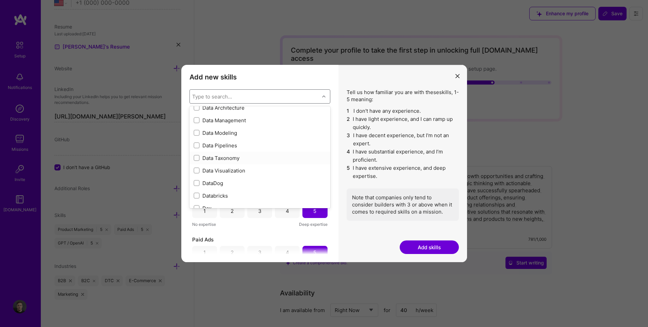
scroll to position [1054, 0]
click at [247, 156] on div "Data Management" at bounding box center [259, 154] width 133 height 7
checkbox input "true"
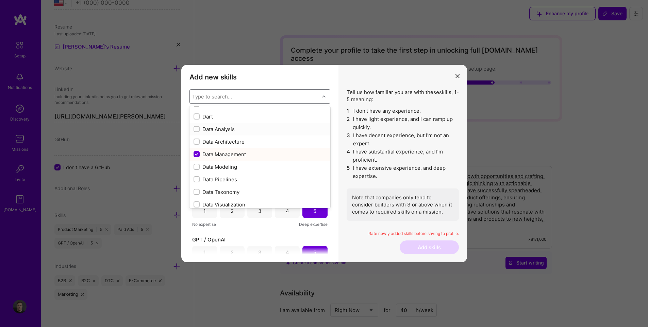
click at [230, 128] on div "Data Analysis" at bounding box center [259, 129] width 133 height 7
checkbox input "true"
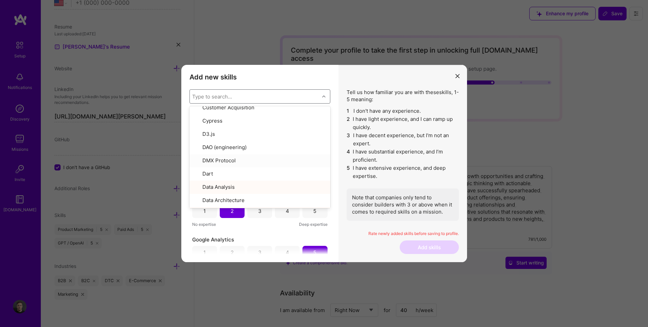
click at [317, 96] on div "Type to search..." at bounding box center [255, 97] width 130 height 14
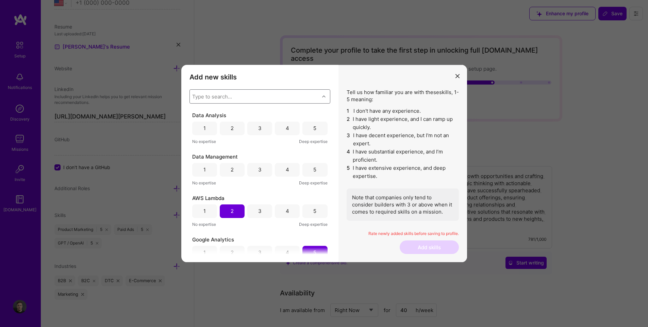
click at [280, 129] on div "4" at bounding box center [287, 129] width 25 height 14
click at [262, 169] on div "3" at bounding box center [259, 170] width 25 height 14
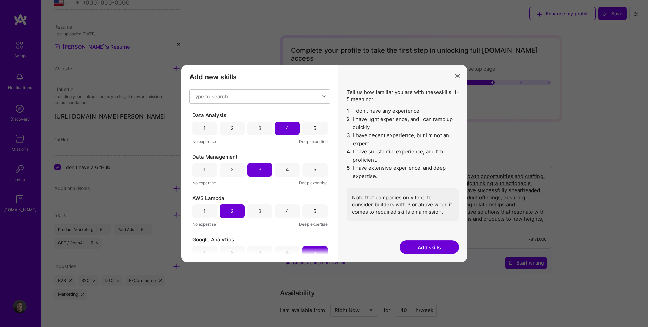
click at [310, 170] on div "5" at bounding box center [314, 170] width 25 height 14
click at [286, 172] on div "4" at bounding box center [287, 169] width 3 height 7
click at [273, 95] on div "Type to search..." at bounding box center [255, 97] width 130 height 14
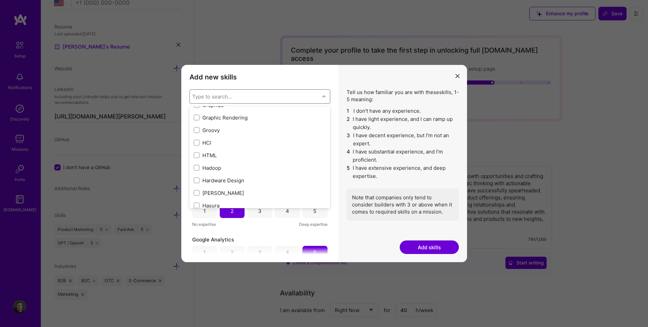
scroll to position [1903, 0]
click at [205, 172] on div "HTML" at bounding box center [259, 172] width 133 height 7
checkbox input "true"
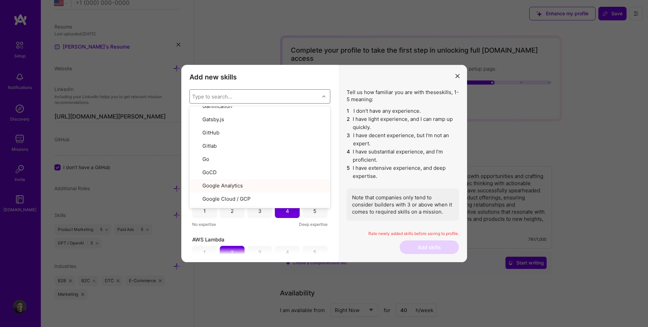
click at [299, 94] on div "Type to search..." at bounding box center [255, 97] width 130 height 14
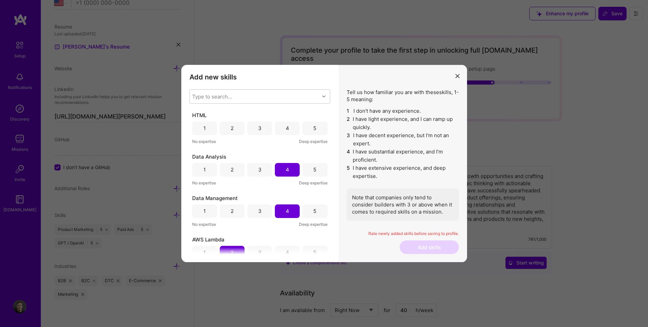
click at [254, 131] on div "3" at bounding box center [259, 129] width 25 height 14
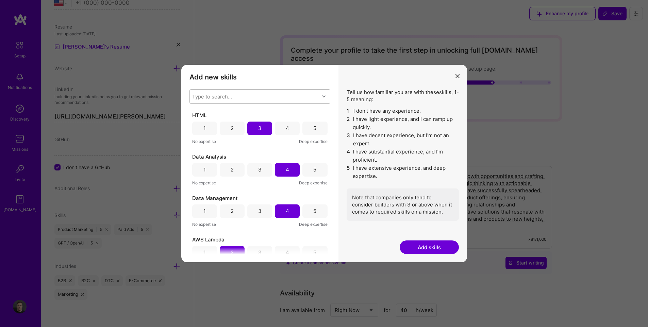
click at [267, 93] on div "Type to search..." at bounding box center [255, 97] width 130 height 14
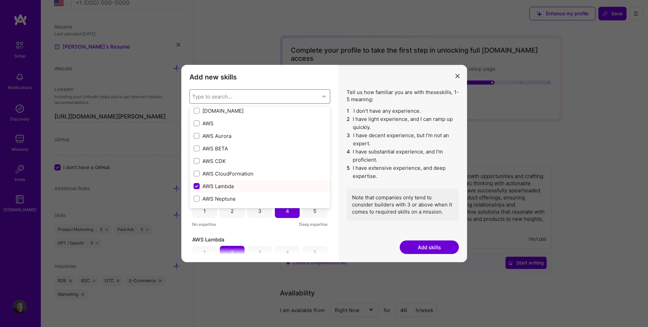
scroll to position [136, 0]
click at [283, 98] on div "Type to search..." at bounding box center [255, 97] width 130 height 14
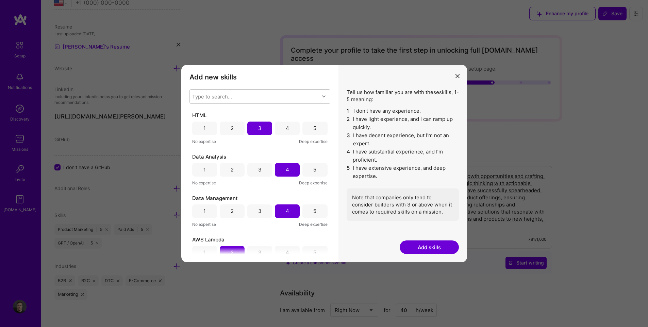
drag, startPoint x: 287, startPoint y: 124, endPoint x: 286, endPoint y: 115, distance: 8.5
click at [287, 124] on div "4" at bounding box center [287, 129] width 25 height 14
click at [290, 96] on div "Type to search..." at bounding box center [255, 97] width 130 height 14
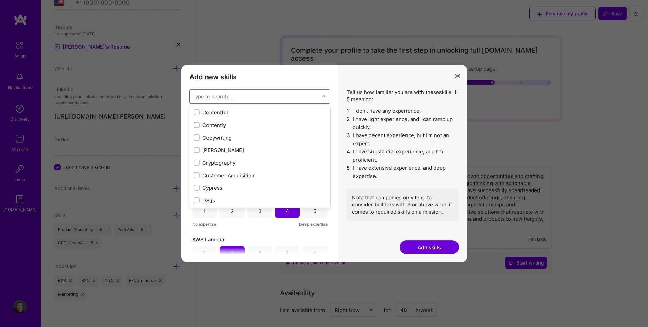
scroll to position [918, 0]
click at [229, 154] on div "Copywriting" at bounding box center [259, 152] width 133 height 7
checkbox input "true"
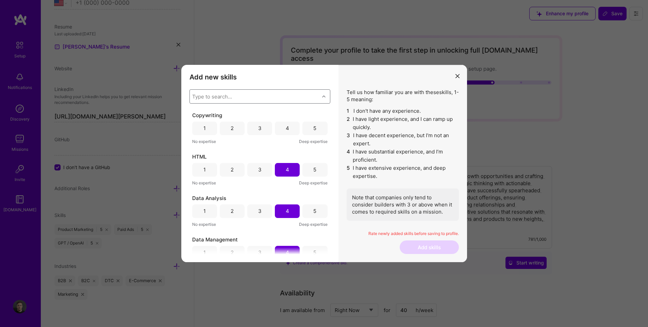
click at [295, 92] on div "Type to search..." at bounding box center [255, 97] width 130 height 14
click at [315, 129] on div "5" at bounding box center [314, 129] width 25 height 14
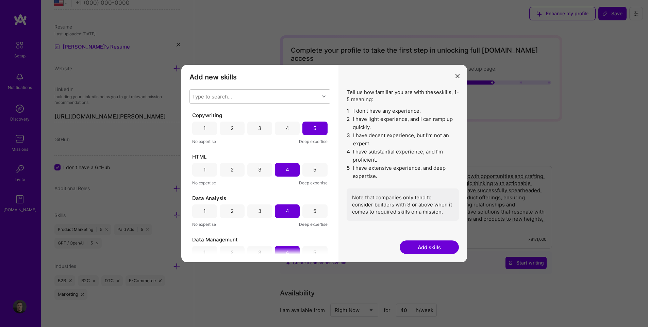
click at [430, 247] on button "Add skills" at bounding box center [428, 248] width 59 height 14
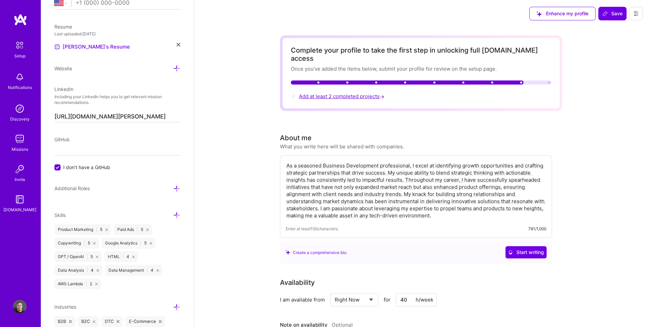
click at [360, 93] on span "Add at least 2 completed projects →" at bounding box center [342, 96] width 87 height 6
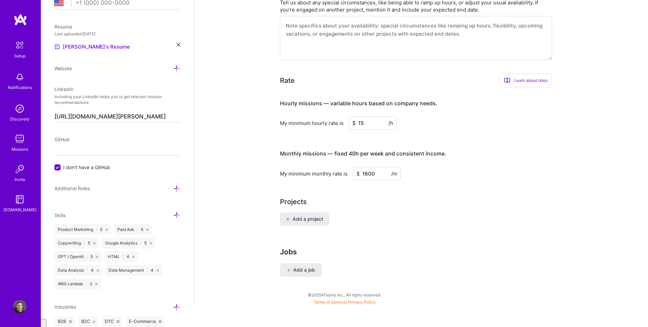
scroll to position [333, 0]
click at [304, 213] on button "Add a project" at bounding box center [304, 218] width 49 height 14
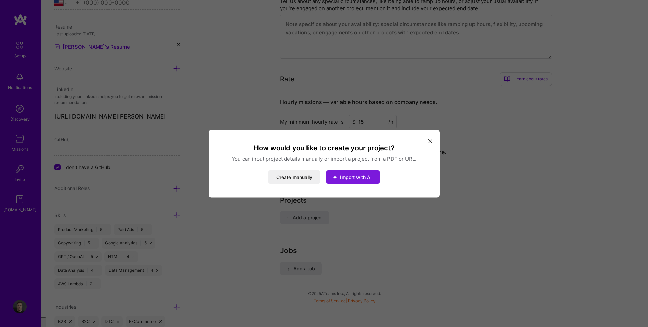
click at [356, 182] on button "Import with AI" at bounding box center [353, 177] width 54 height 14
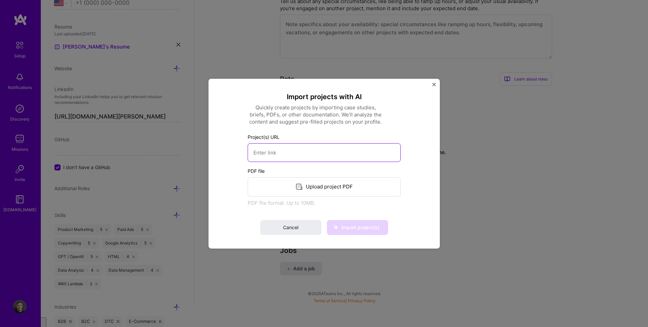
click at [302, 152] on input at bounding box center [323, 152] width 153 height 19
click at [323, 187] on div "Upload project PDF" at bounding box center [323, 186] width 153 height 19
click at [433, 86] on img "Close" at bounding box center [433, 84] width 3 height 3
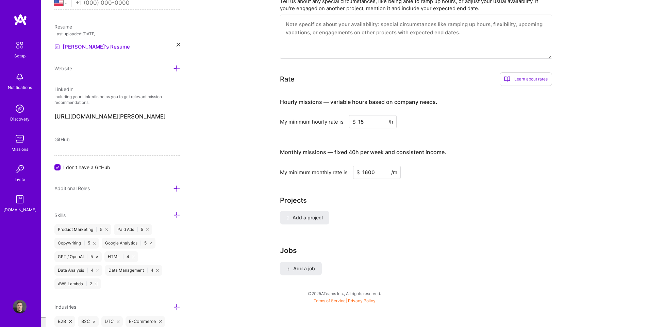
click at [22, 143] on img at bounding box center [20, 139] width 14 height 14
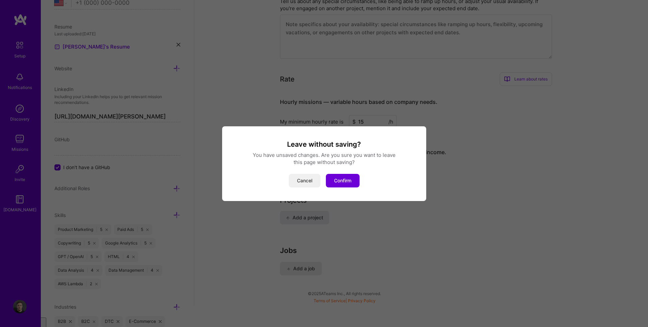
click at [311, 182] on button "Cancel" at bounding box center [305, 181] width 32 height 14
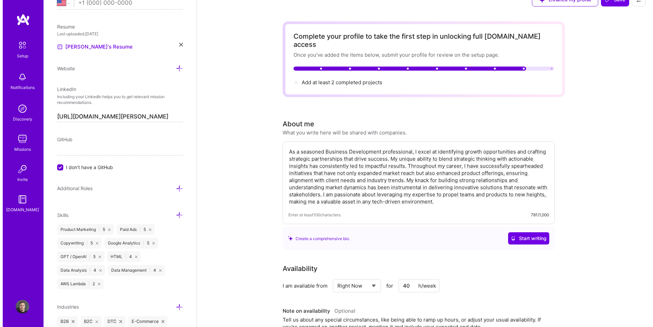
scroll to position [0, 0]
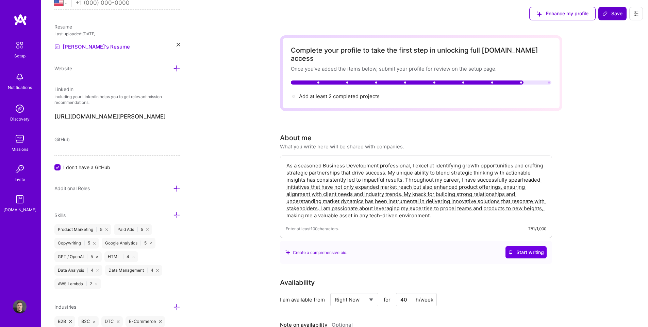
click at [600, 17] on button "Save" at bounding box center [612, 14] width 28 height 14
click at [606, 19] on button "Save" at bounding box center [612, 14] width 28 height 14
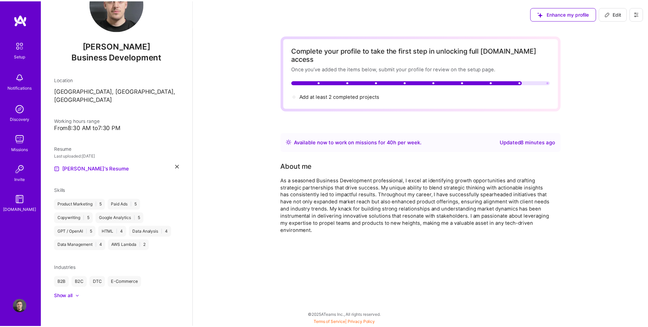
scroll to position [29, 0]
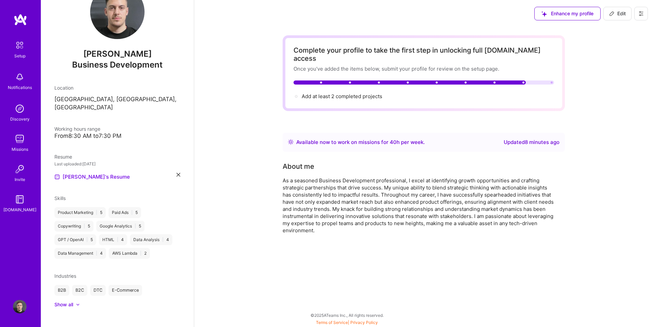
click at [16, 141] on img at bounding box center [20, 139] width 14 height 14
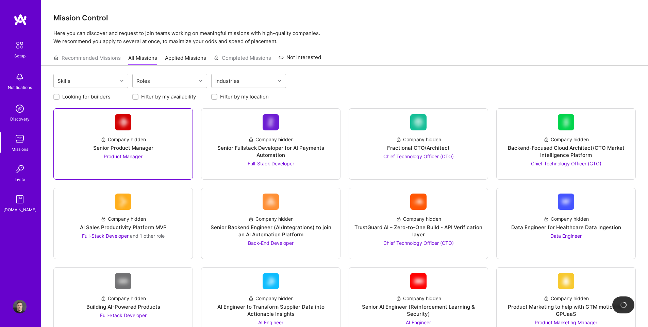
click at [127, 154] on span "Product Manager" at bounding box center [123, 157] width 39 height 6
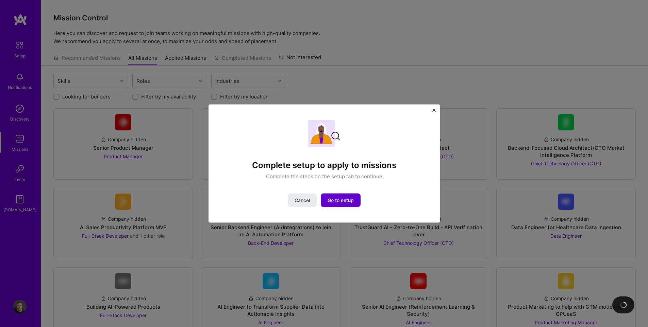
click at [336, 200] on span "Go to setup" at bounding box center [340, 200] width 26 height 7
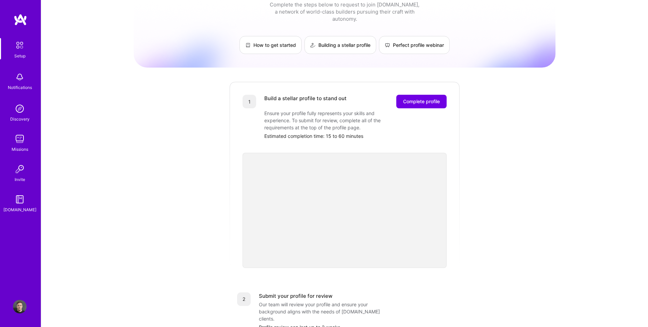
scroll to position [19, 0]
click at [415, 99] on span "Complete profile" at bounding box center [421, 102] width 37 height 7
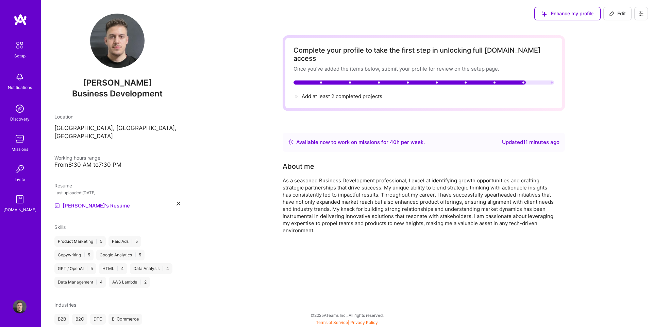
click at [640, 13] on icon at bounding box center [640, 13] width 5 height 5
click at [378, 93] on span "Add at least 2 completed projects →" at bounding box center [344, 96] width 87 height 6
select select "US"
select select "Right Now"
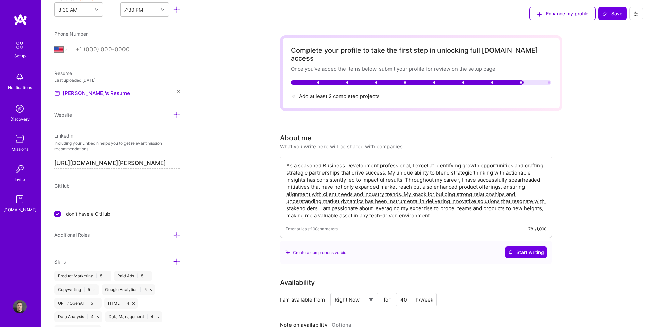
click at [124, 49] on input "tel" at bounding box center [127, 50] width 105 height 20
type input "[PHONE_NUMBER]"
select select "RO"
click at [50, 67] on div "Edit photo [PERSON_NAME] Business Development Years Experience Location This is…" at bounding box center [117, 163] width 153 height 327
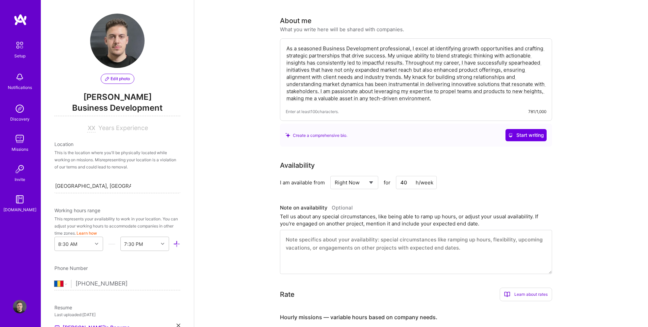
scroll to position [272, 0]
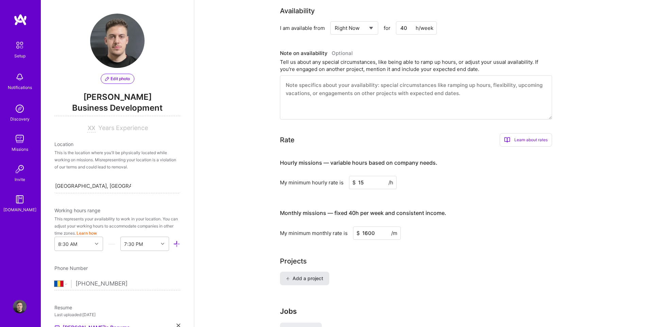
click at [318, 275] on span "Add a project" at bounding box center [304, 278] width 37 height 7
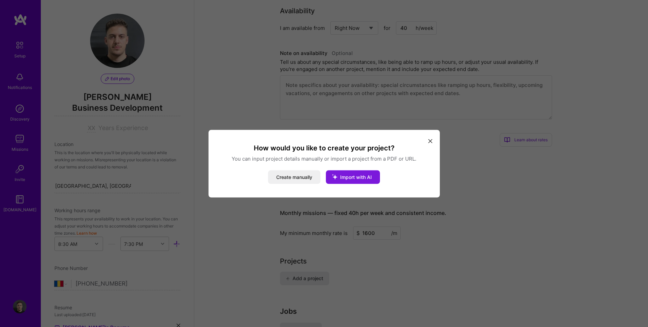
click at [353, 179] on span "Import with AI" at bounding box center [356, 177] width 32 height 6
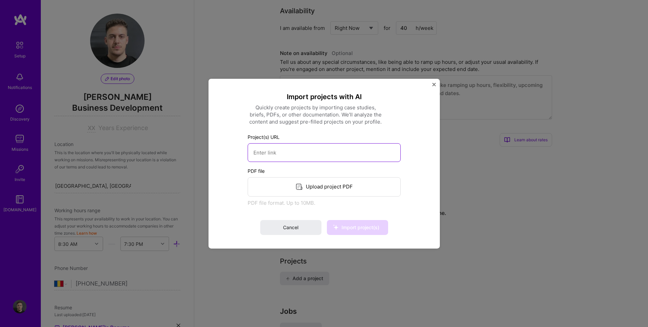
click at [285, 154] on input at bounding box center [323, 152] width 153 height 19
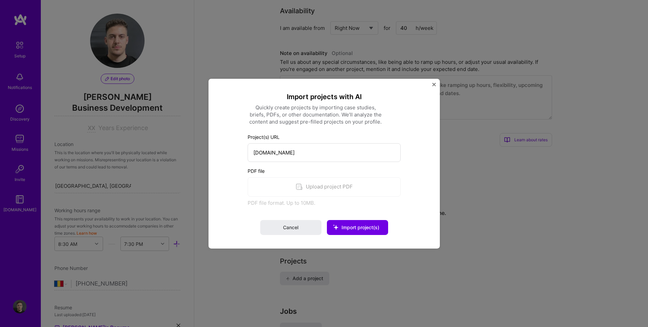
type input "[URL][DOMAIN_NAME]"
click at [317, 168] on label "PDF file" at bounding box center [323, 170] width 153 height 7
click at [361, 233] on button "Import project(s)" at bounding box center [357, 227] width 61 height 15
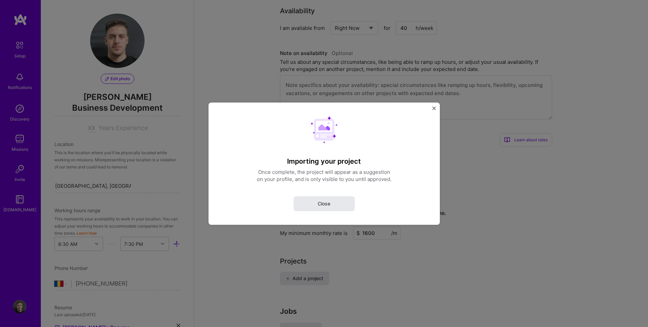
click at [339, 210] on button "Close" at bounding box center [323, 203] width 61 height 15
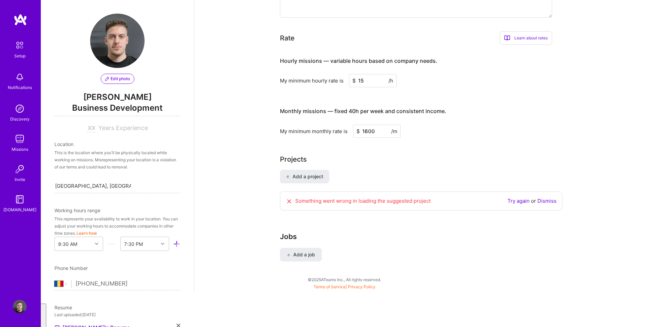
scroll to position [333, 0]
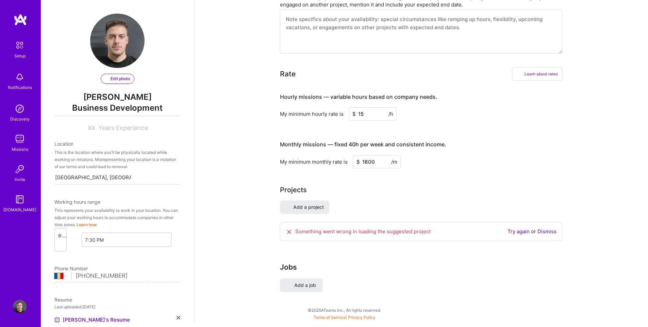
select select "US"
select select "Right Now"
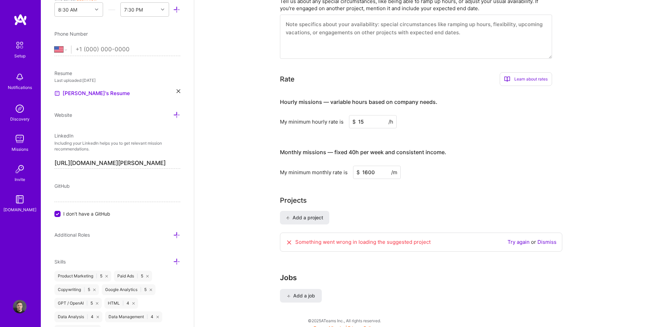
click at [517, 239] on link "Try again" at bounding box center [518, 242] width 22 height 6
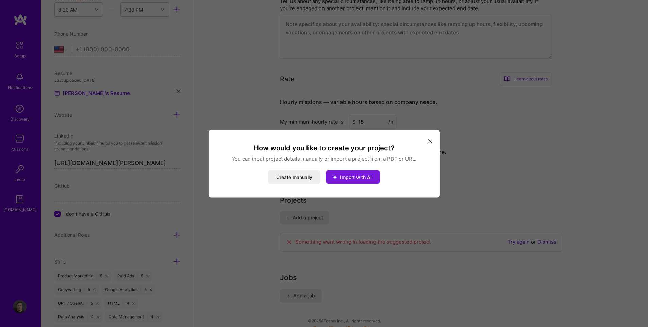
click at [356, 180] on button "Import with AI" at bounding box center [353, 177] width 54 height 14
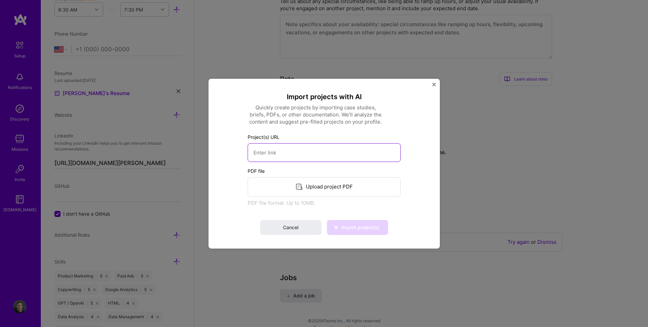
click at [288, 157] on input at bounding box center [323, 152] width 153 height 19
paste input "[URL][DOMAIN_NAME]"
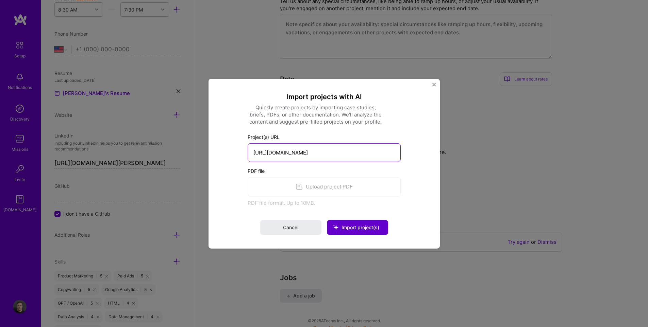
type input "[URL][DOMAIN_NAME]"
click at [365, 222] on button "Import project(s)" at bounding box center [357, 227] width 61 height 15
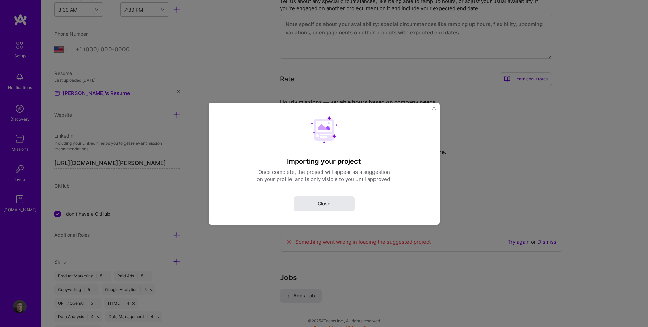
click at [335, 206] on button "Close" at bounding box center [323, 203] width 61 height 15
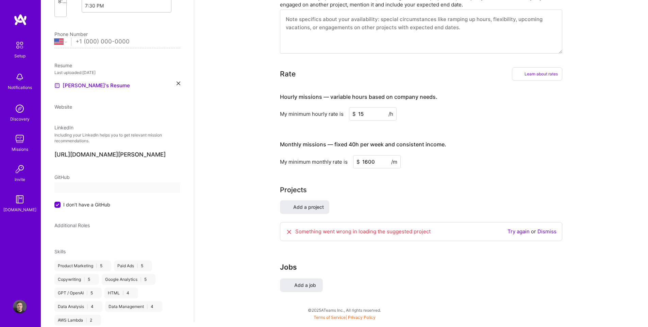
select select "US"
select select "Right Now"
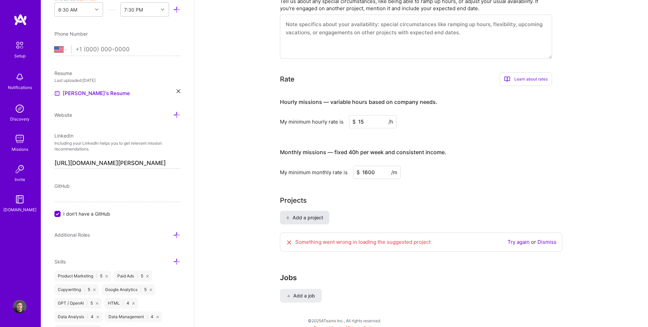
click at [311, 214] on span "Add a project" at bounding box center [304, 217] width 37 height 7
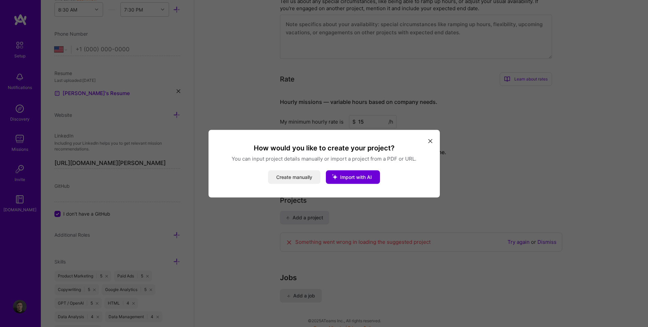
click at [296, 178] on button "Create manually" at bounding box center [294, 177] width 52 height 14
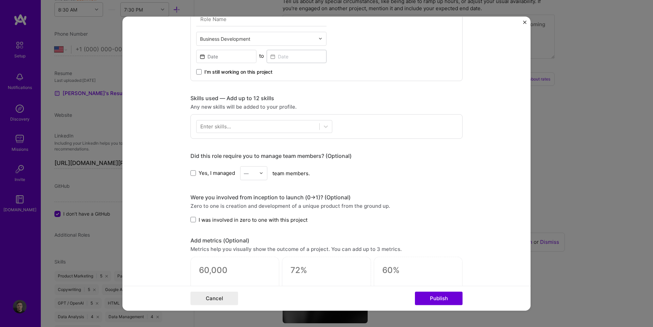
scroll to position [238, 0]
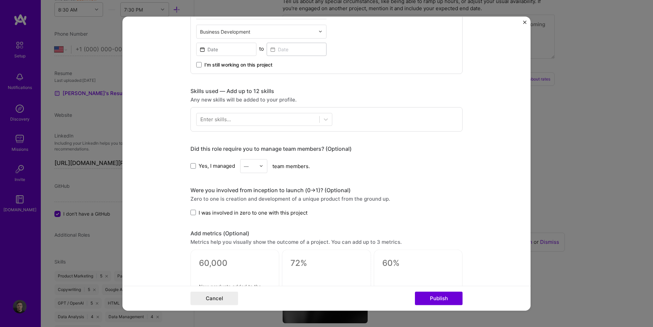
click at [207, 212] on span "I was involved in zero to one with this project" at bounding box center [253, 212] width 109 height 7
click at [0, 0] on input "I was involved in zero to one with this project" at bounding box center [0, 0] width 0 height 0
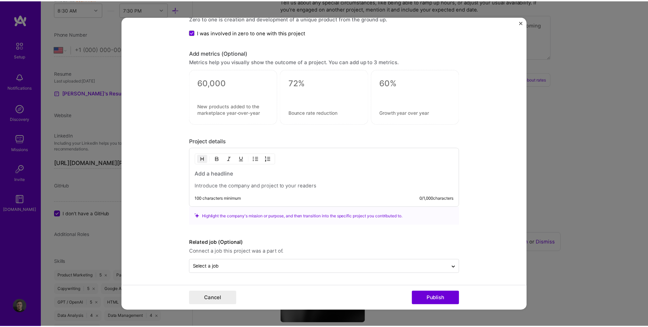
scroll to position [161, 0]
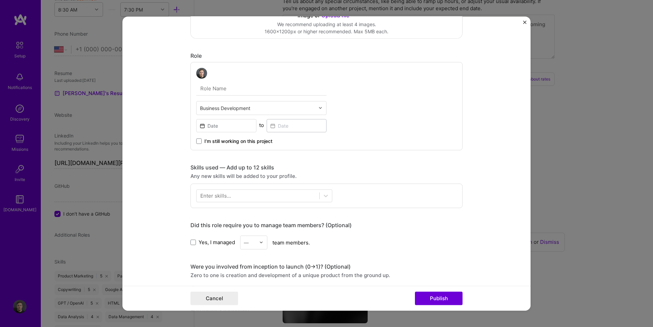
click at [523, 22] on img "Close" at bounding box center [524, 21] width 3 height 3
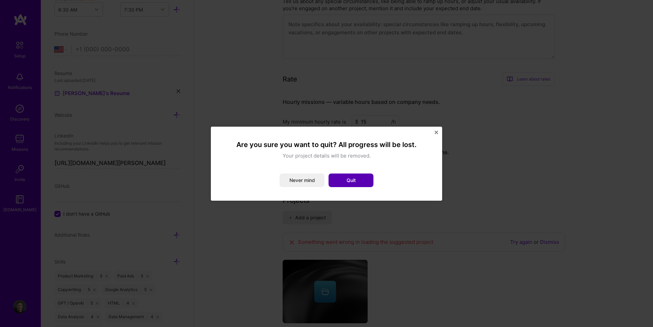
click at [366, 178] on button "Quit" at bounding box center [350, 181] width 45 height 14
